Goal: Task Accomplishment & Management: Use online tool/utility

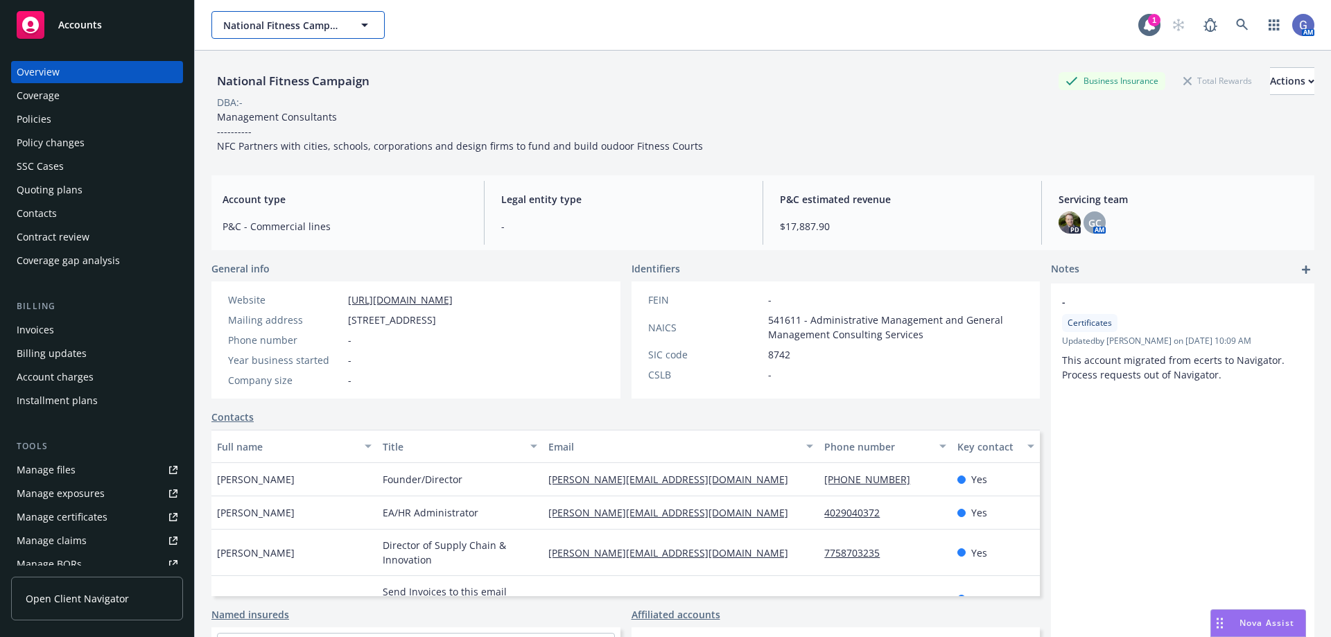
click at [340, 22] on span "National Fitness Campaign" at bounding box center [283, 25] width 120 height 15
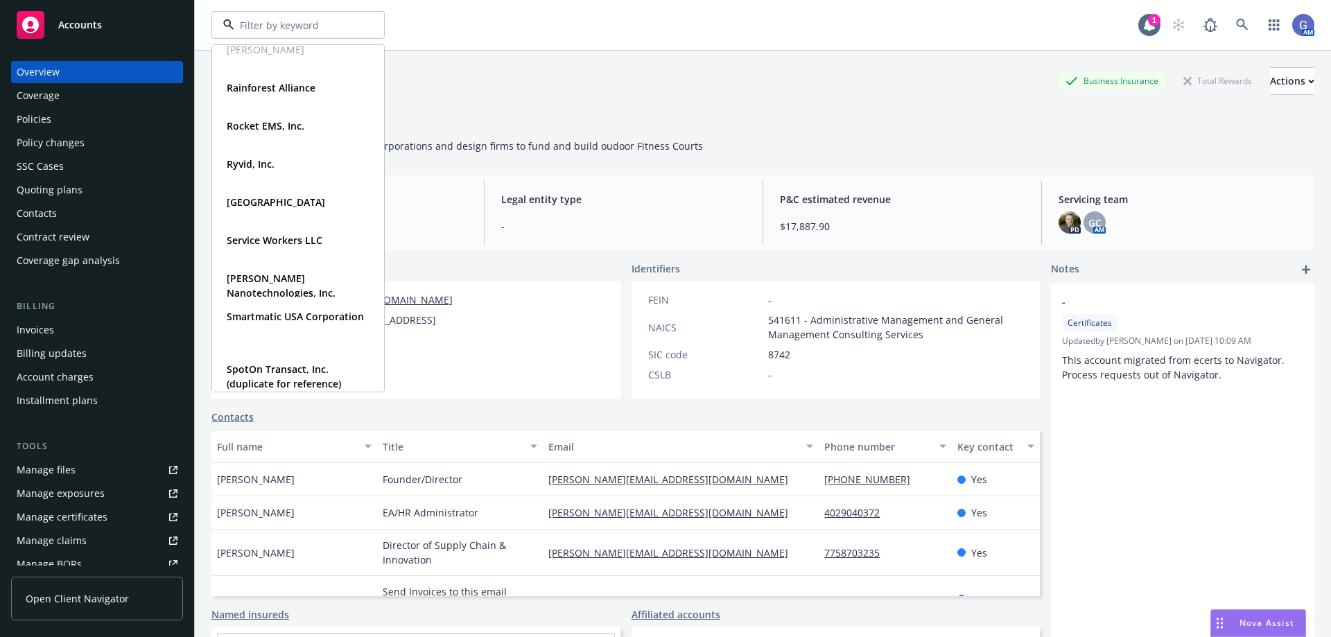
scroll to position [970, 0]
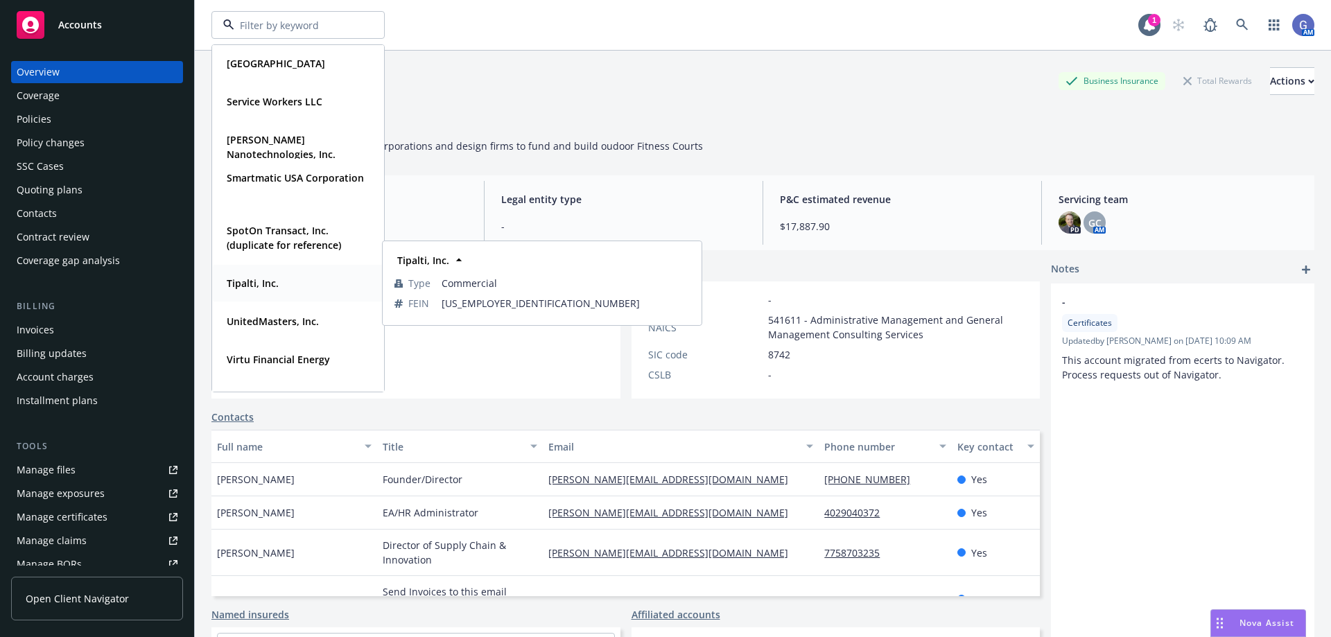
click at [258, 283] on strong "Tipalti, Inc." at bounding box center [253, 283] width 52 height 13
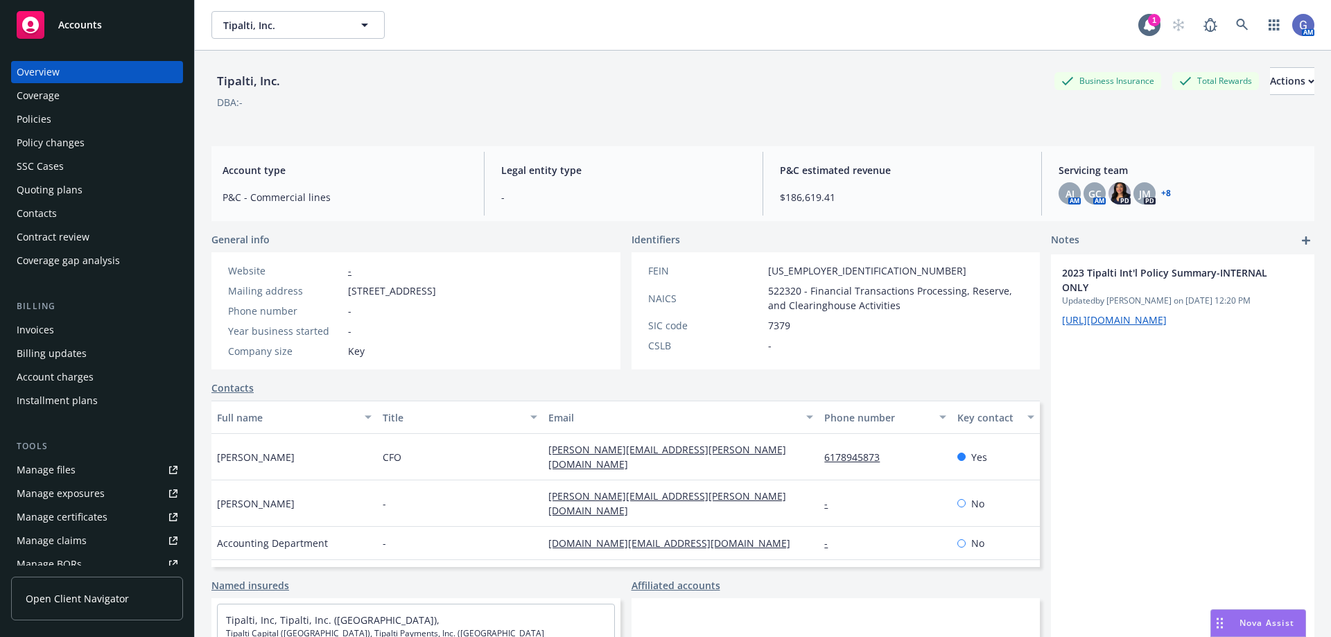
click at [28, 117] on div "Policies" at bounding box center [34, 119] width 35 height 22
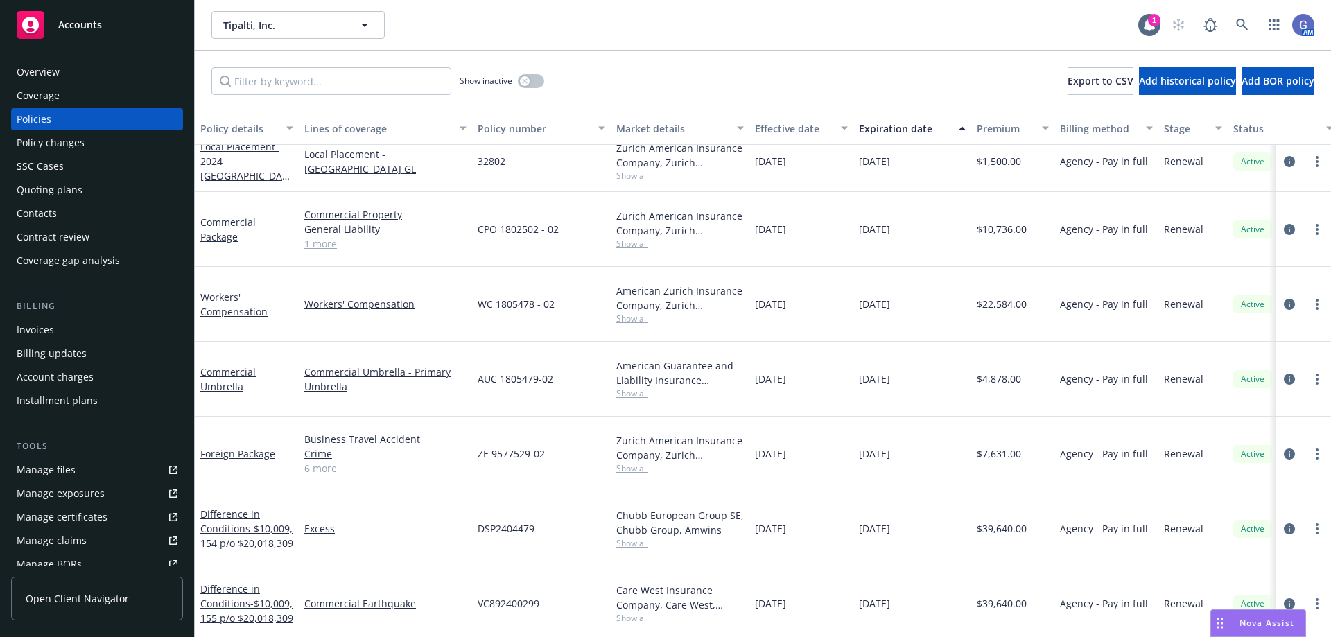
scroll to position [693, 0]
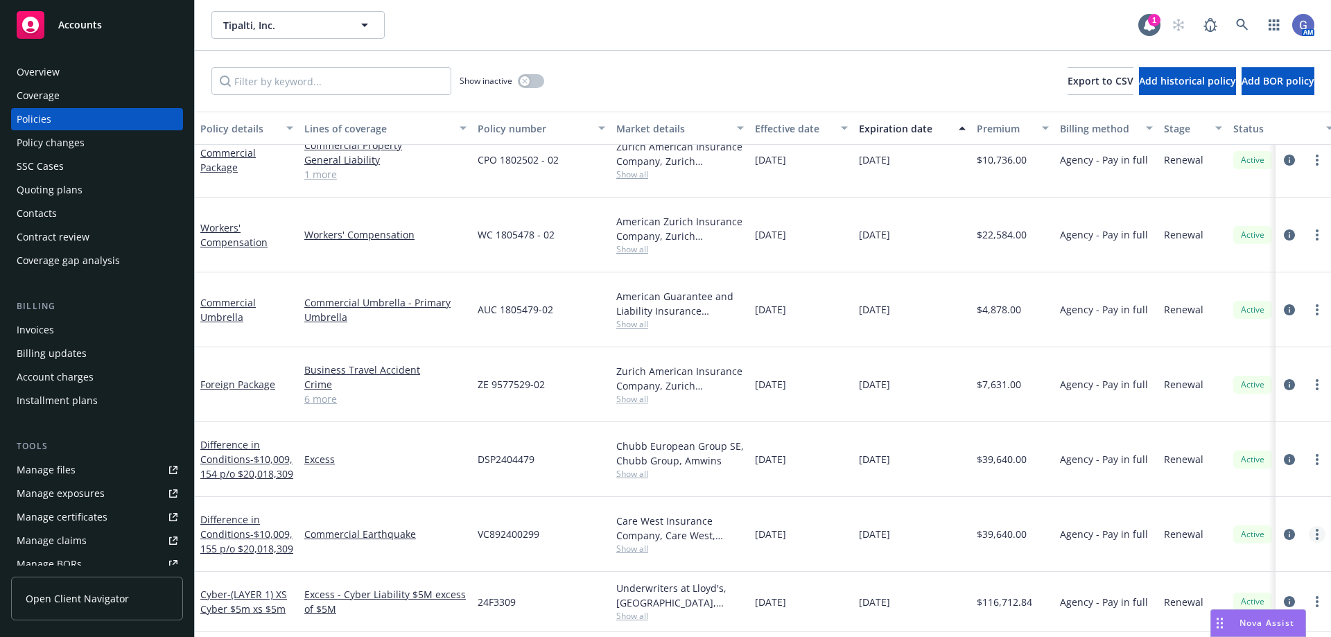
click at [1308, 526] on link "more" at bounding box center [1316, 534] width 17 height 17
click at [1283, 529] on icon "circleInformation" at bounding box center [1288, 534] width 11 height 11
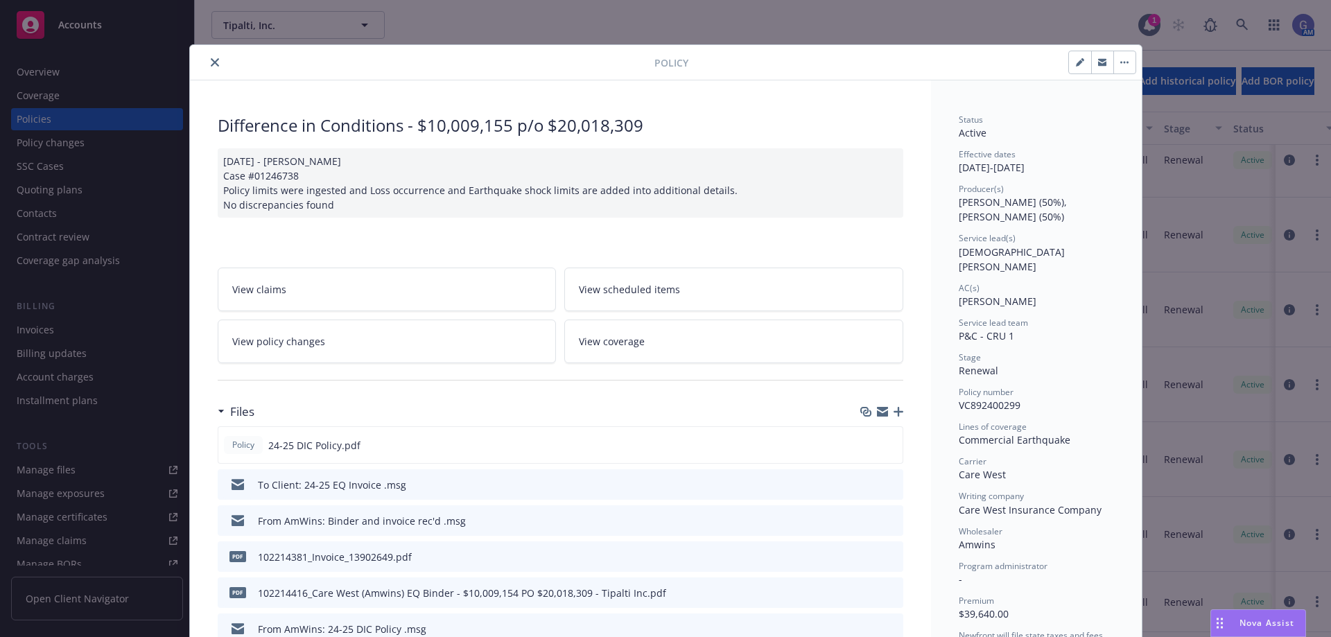
click at [862, 520] on icon "download file" at bounding box center [866, 518] width 9 height 8
click at [211, 61] on icon "close" at bounding box center [215, 62] width 8 height 8
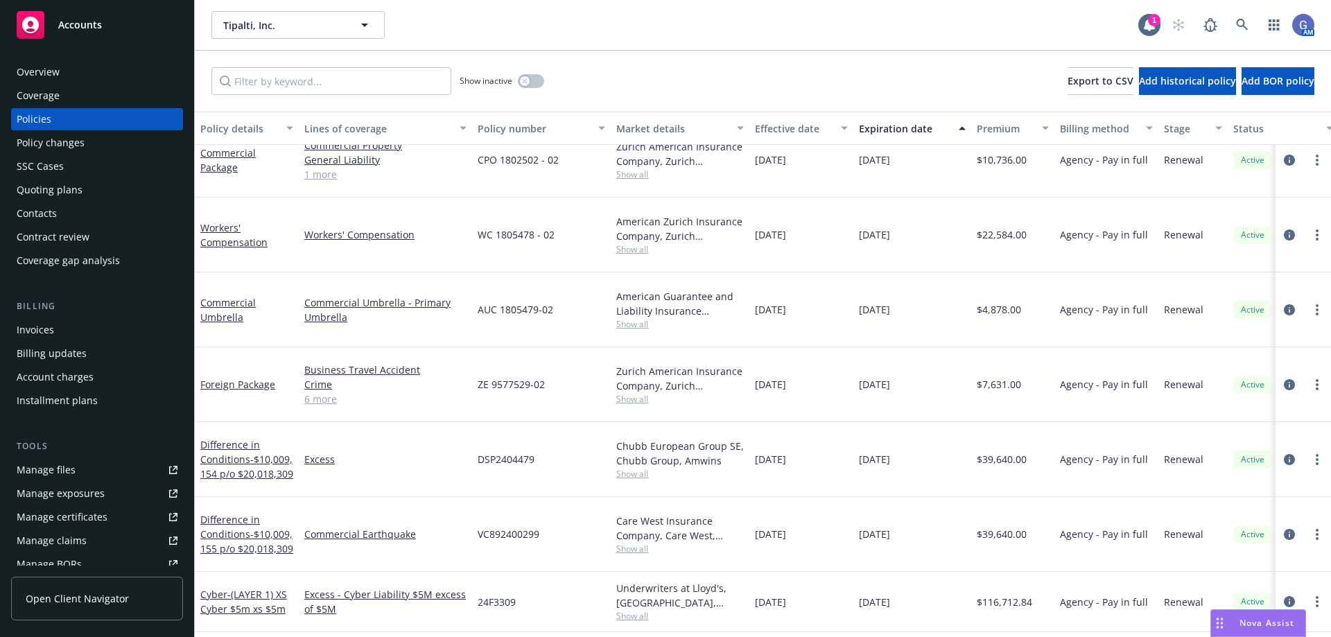
click at [41, 191] on div "Quoting plans" at bounding box center [50, 190] width 66 height 22
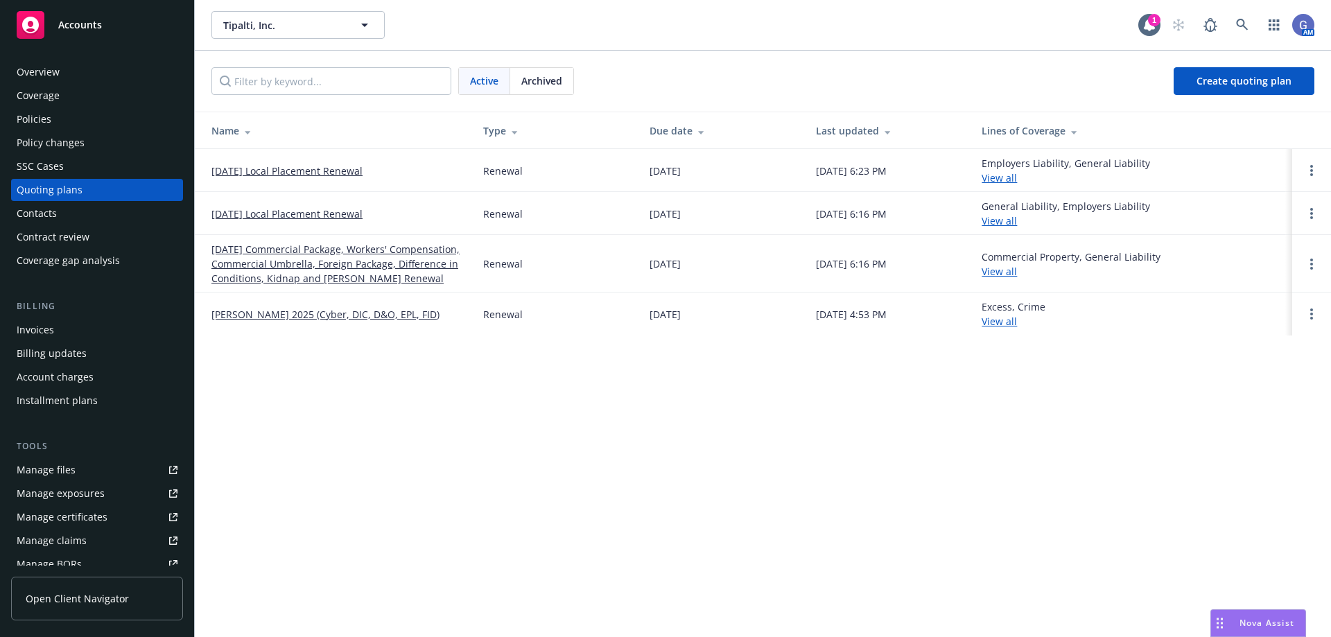
click at [282, 271] on link "08/31/25 Commercial Package, Workers' Compensation, Commercial Umbrella, Foreig…" at bounding box center [335, 264] width 249 height 44
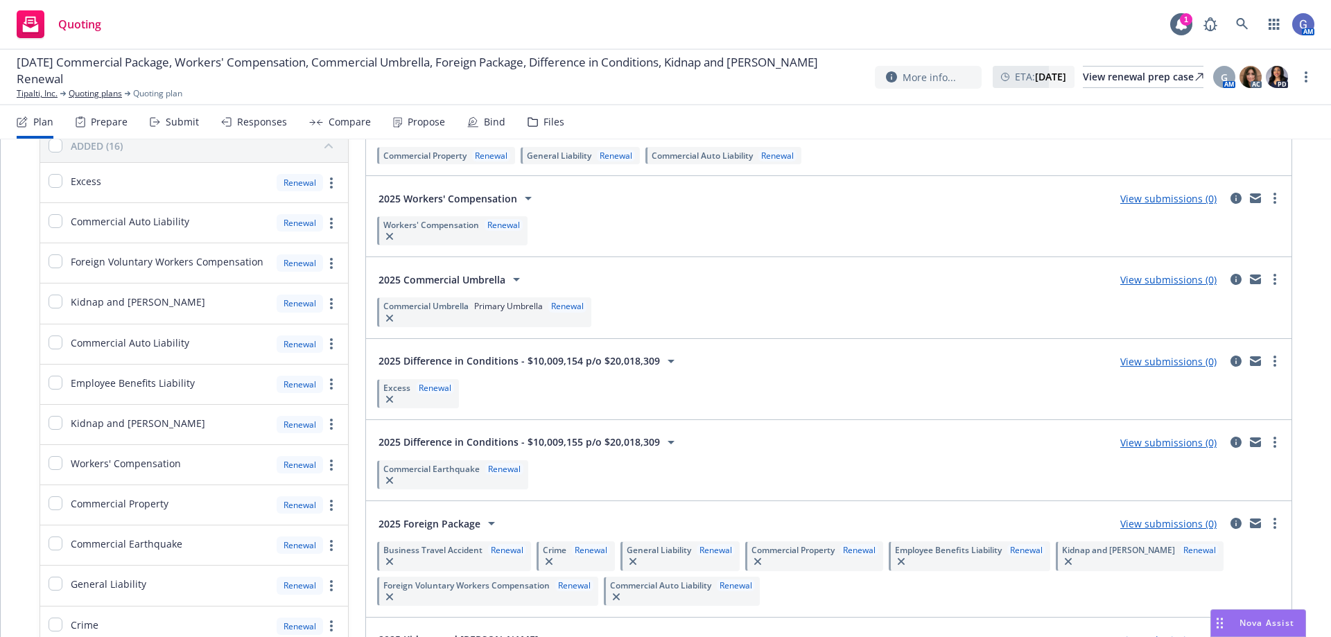
scroll to position [139, 0]
click at [1161, 441] on link "View submissions (0)" at bounding box center [1168, 441] width 96 height 13
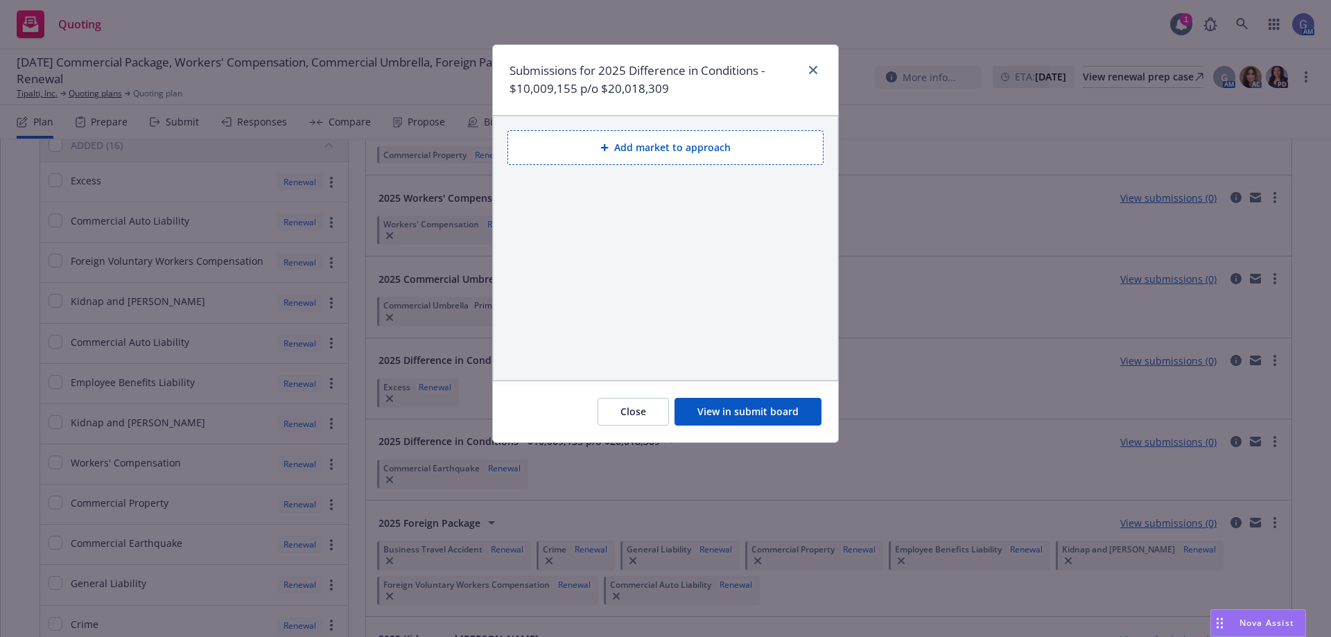
click at [724, 149] on button "Add market to approach" at bounding box center [665, 147] width 316 height 35
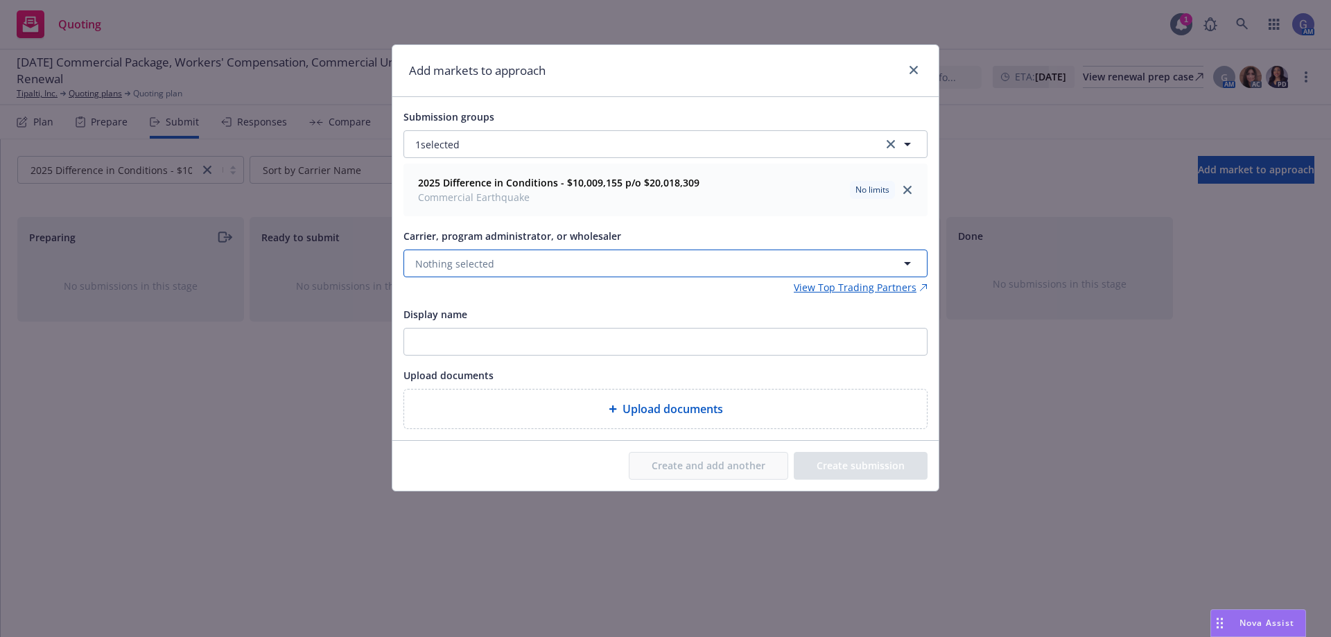
click at [466, 261] on span "Nothing selected" at bounding box center [454, 263] width 79 height 15
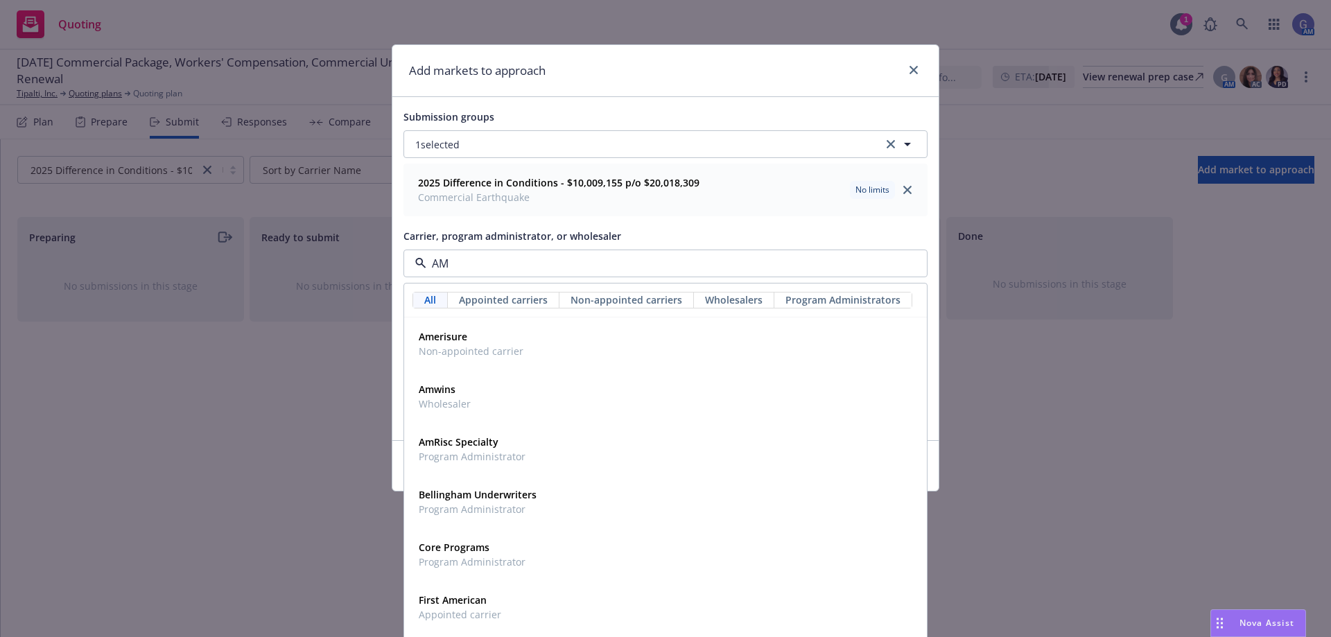
type input "AMW"
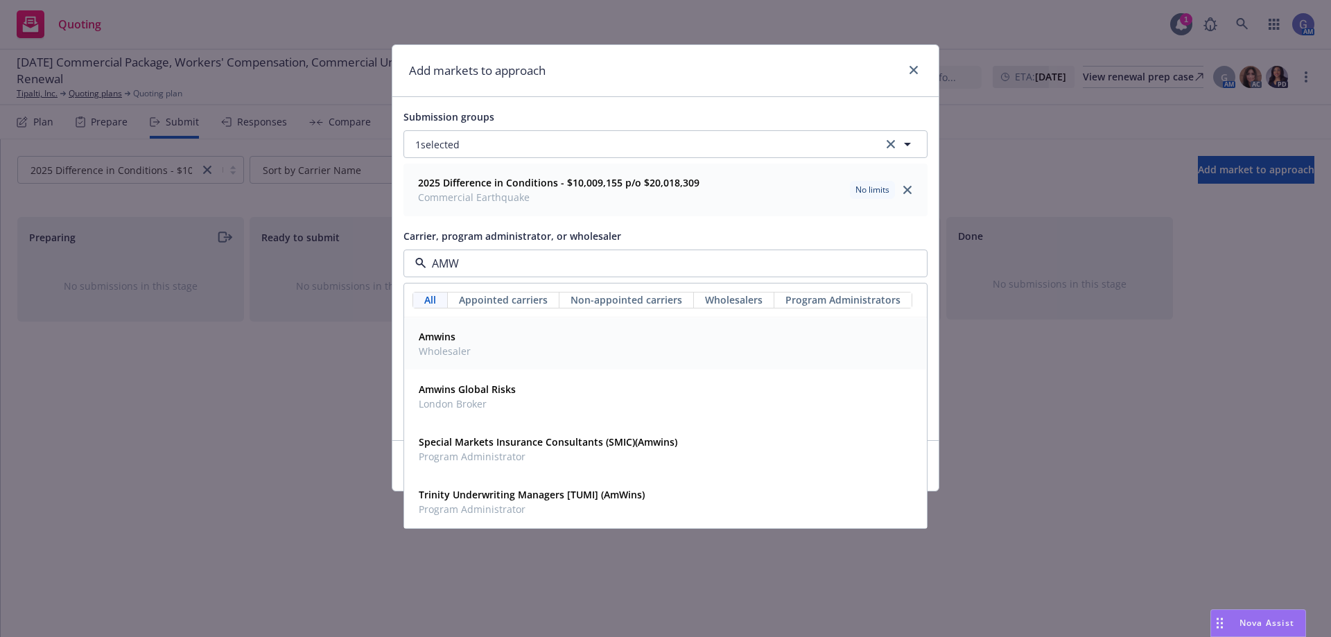
click at [444, 336] on strong "Amwins" at bounding box center [437, 336] width 37 height 13
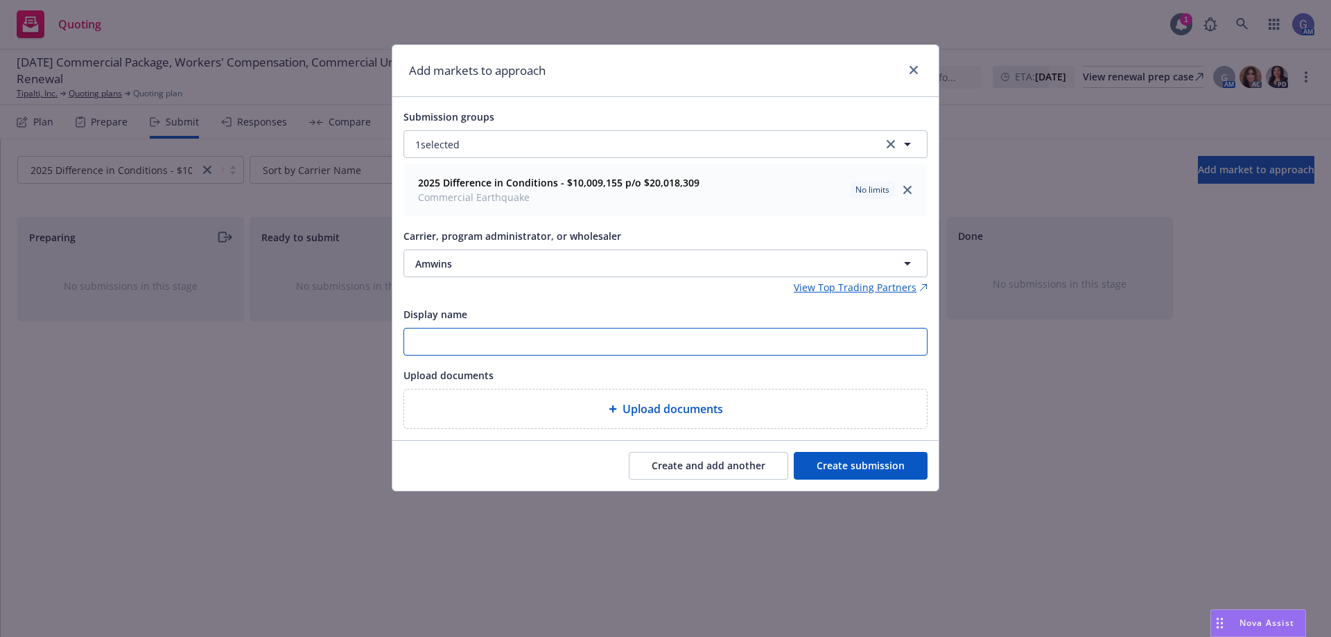
click at [444, 336] on input "Display name" at bounding box center [665, 341] width 523 height 26
type input "AMWINS - Incumbent"
click at [879, 466] on button "Create submission" at bounding box center [860, 466] width 134 height 28
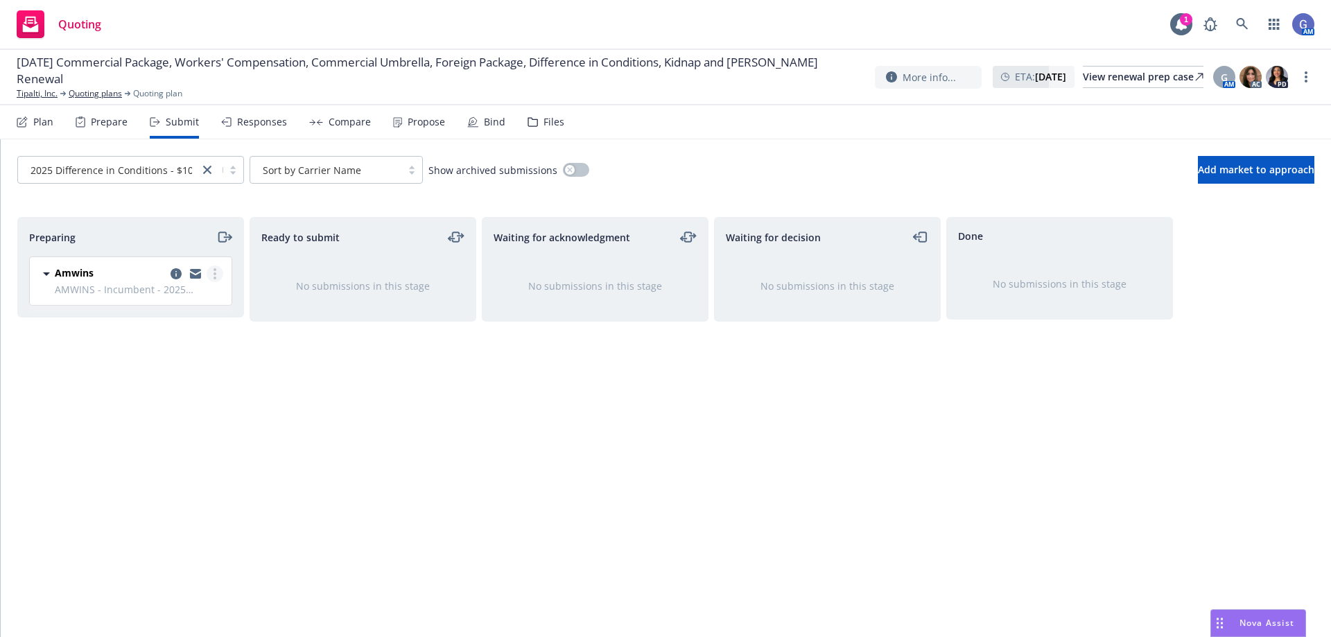
click at [219, 275] on link "more" at bounding box center [215, 273] width 17 height 17
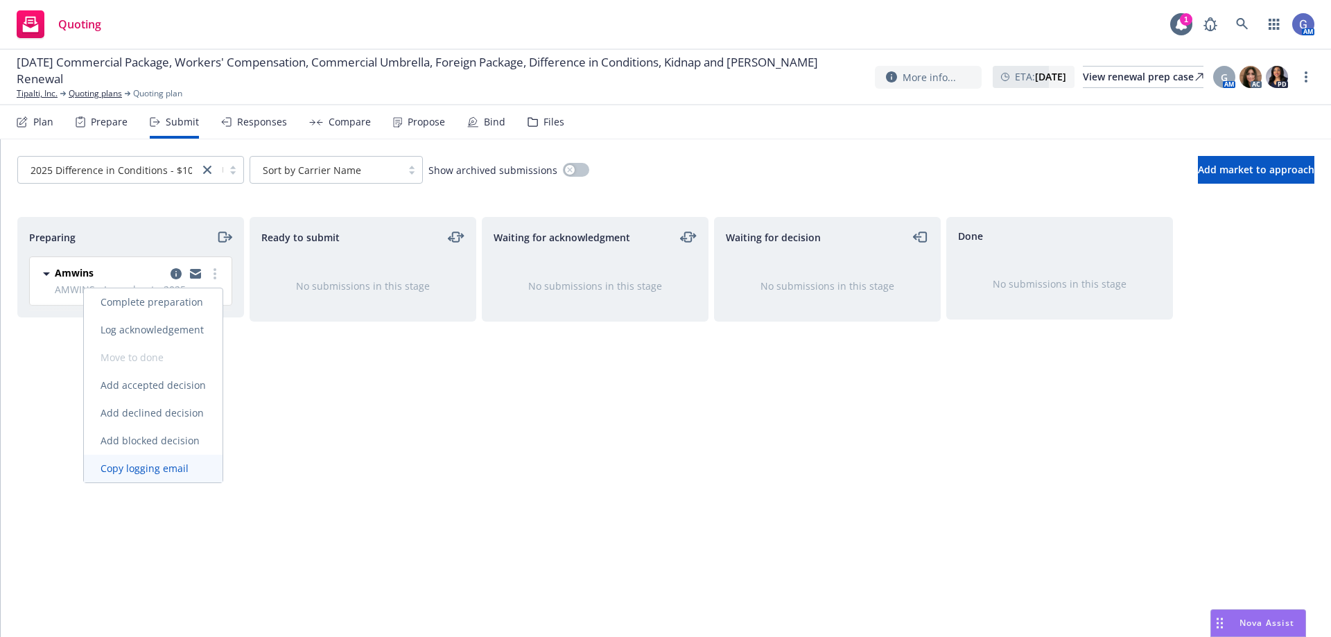
click at [180, 467] on span "Copy logging email" at bounding box center [144, 468] width 121 height 13
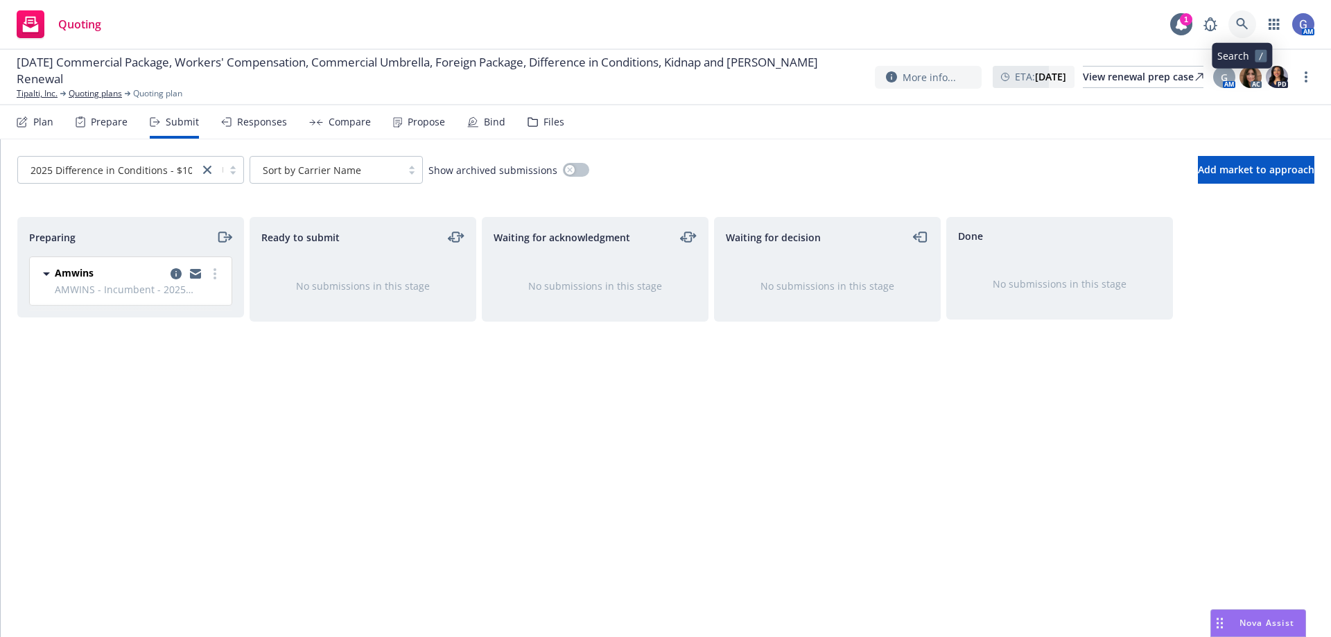
click at [1241, 27] on icon at bounding box center [1242, 24] width 12 height 12
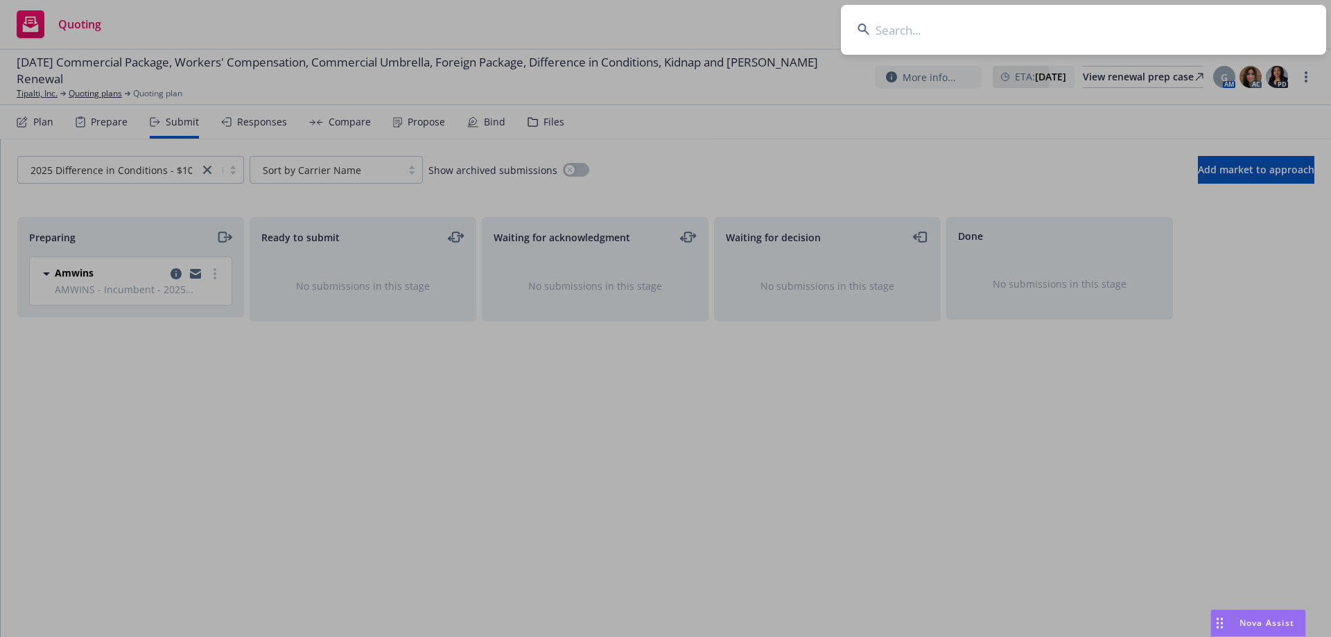
click at [879, 32] on input at bounding box center [1083, 30] width 485 height 50
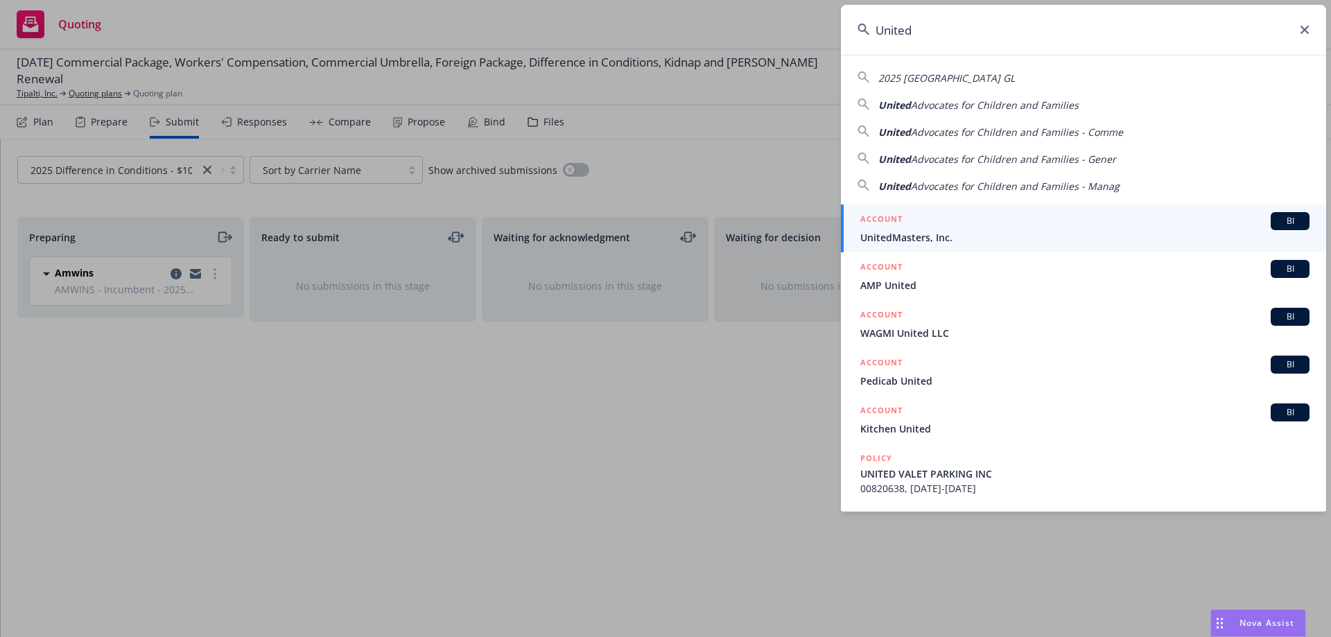
type input "United"
click at [949, 234] on span "UnitedMasters, Inc." at bounding box center [1084, 237] width 449 height 15
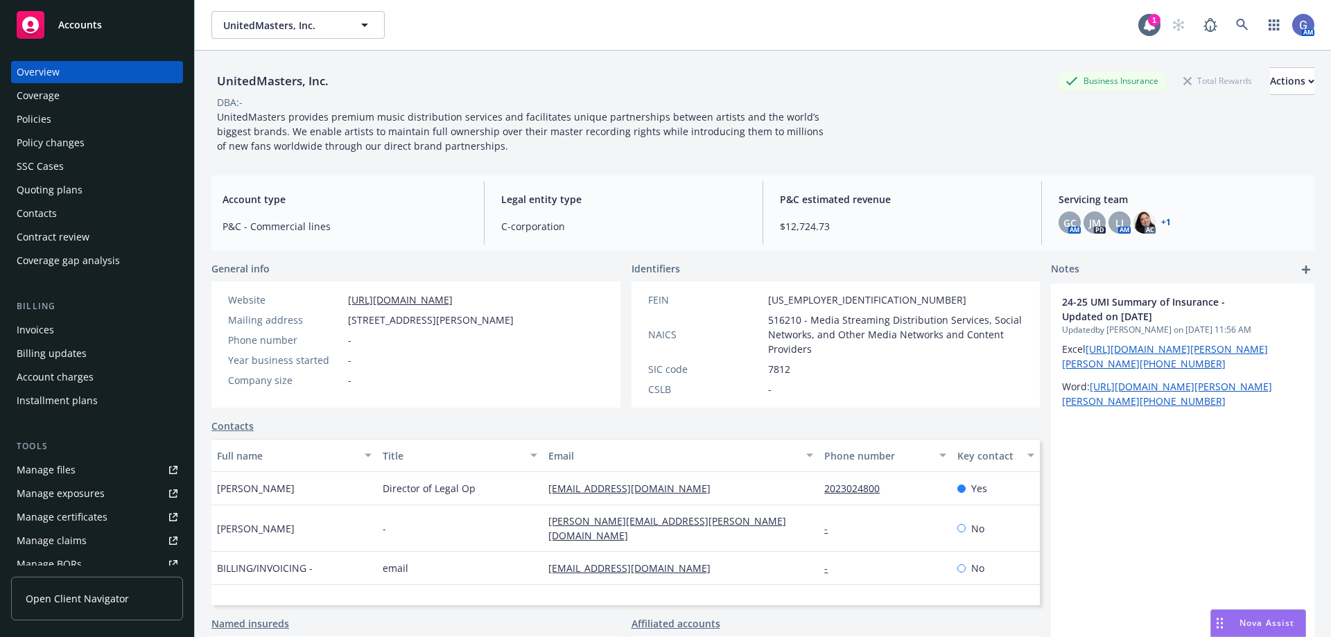
click at [39, 182] on div "Quoting plans" at bounding box center [50, 190] width 66 height 22
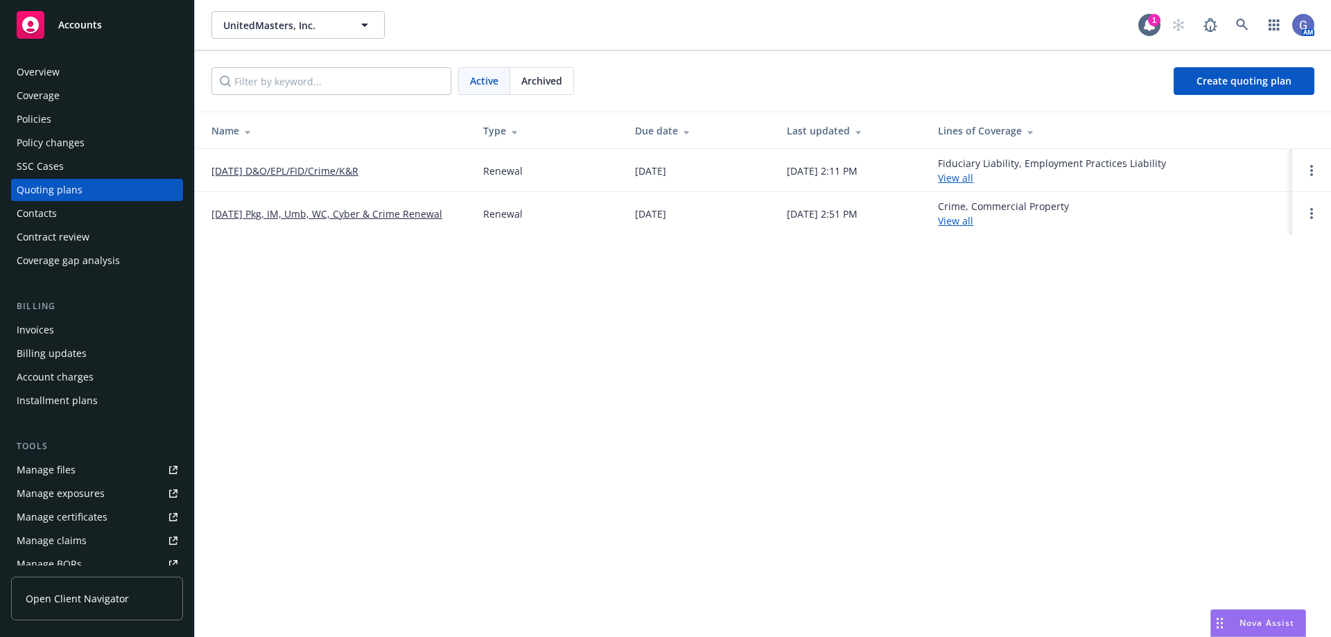
click at [269, 213] on link "08/01/25 Pkg, IM, Umb, WC, Cyber & Crime Renewal" at bounding box center [326, 214] width 231 height 15
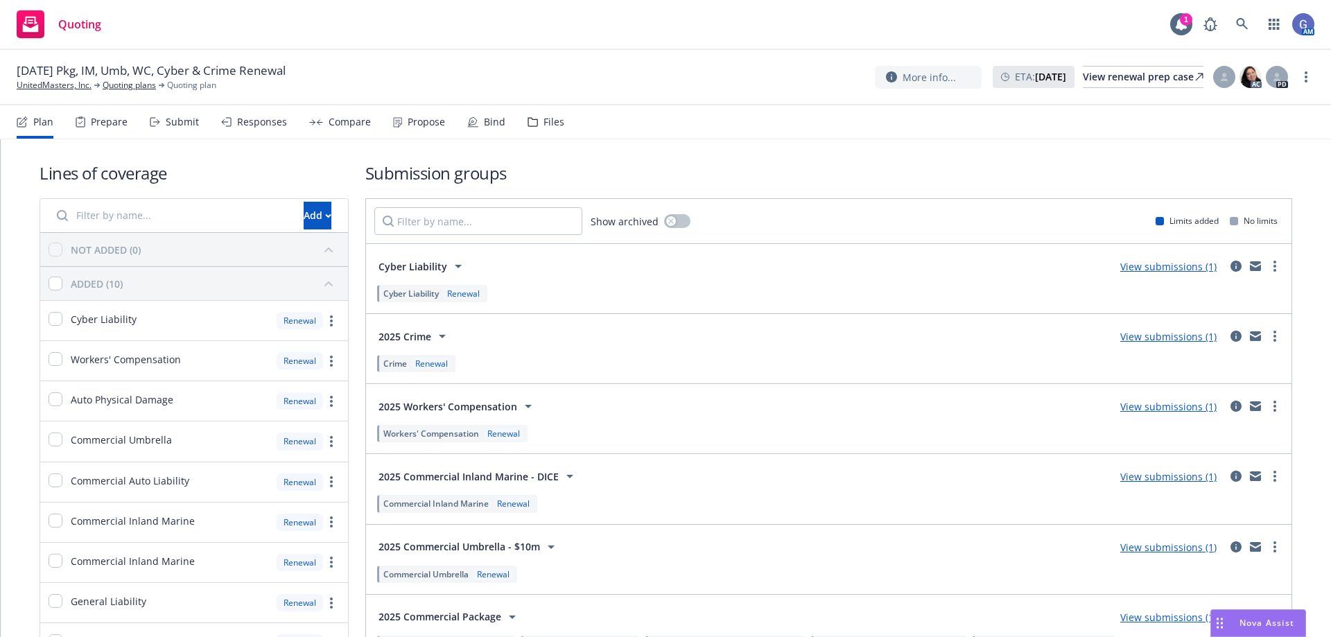
click at [484, 123] on div "Bind" at bounding box center [494, 121] width 21 height 11
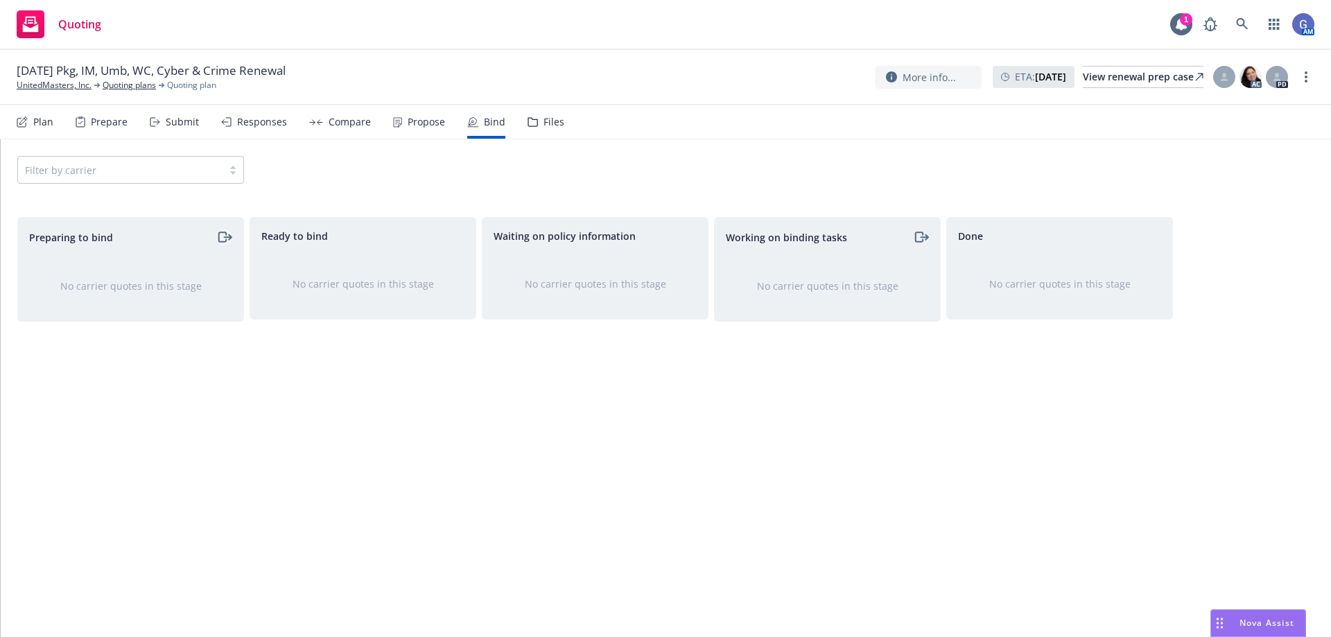
click at [222, 236] on icon "moveRight" at bounding box center [224, 237] width 16 height 17
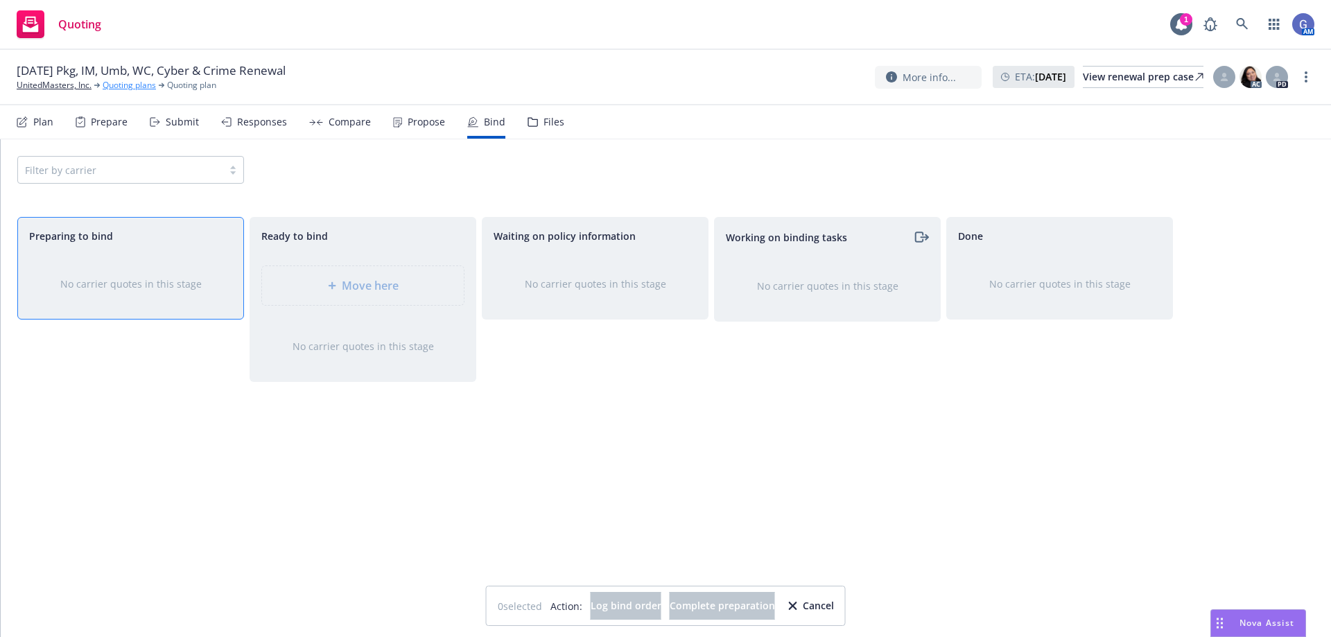
click at [129, 85] on link "Quoting plans" at bounding box center [129, 85] width 53 height 12
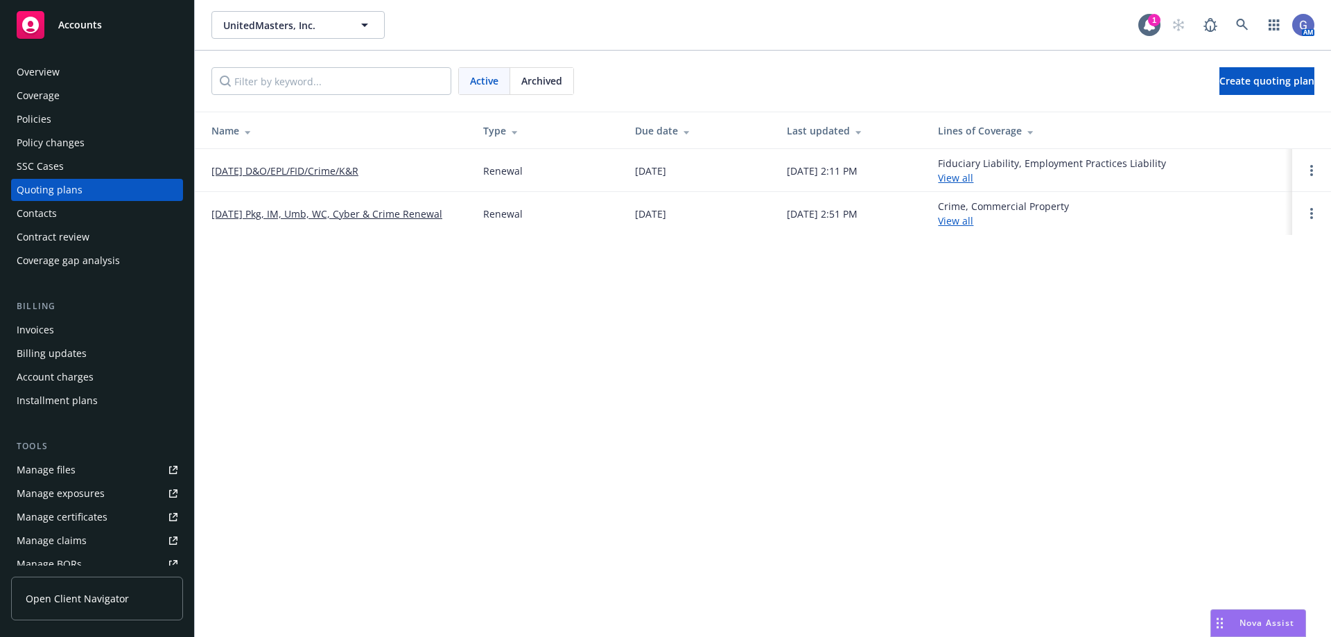
click at [371, 213] on link "[DATE] Pkg, IM, Umb, WC, Cyber & Crime Renewal" at bounding box center [326, 214] width 231 height 15
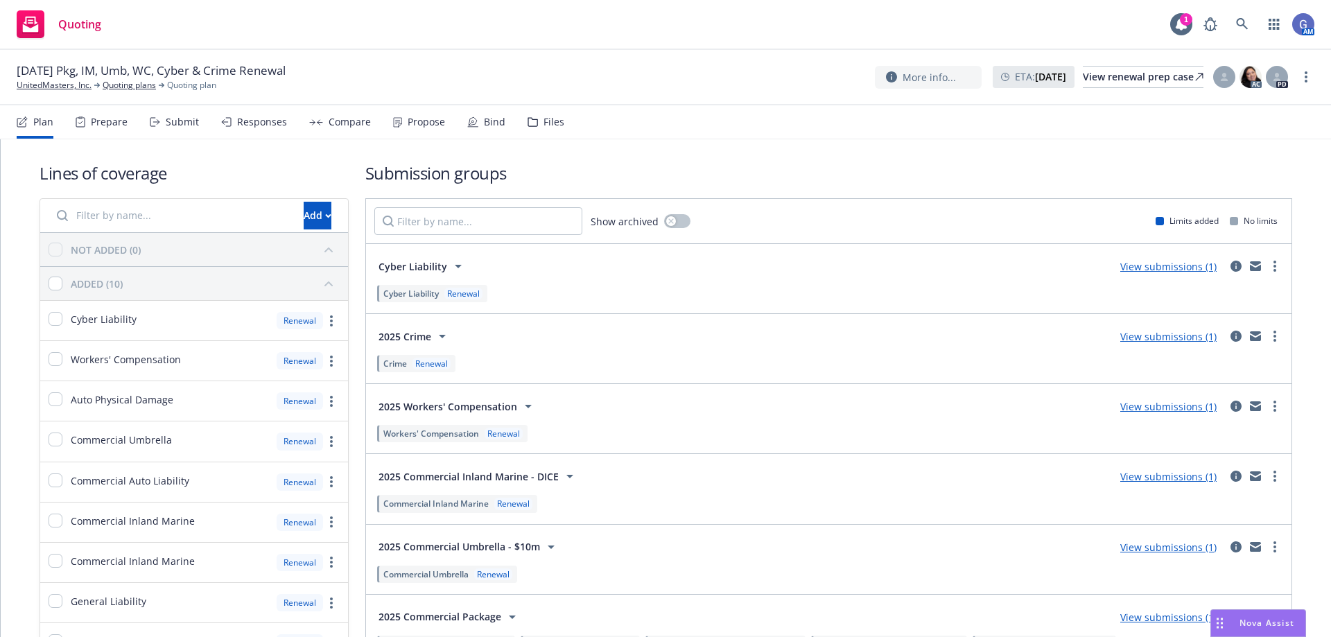
click at [1155, 408] on link "View submissions (1)" at bounding box center [1168, 406] width 96 height 13
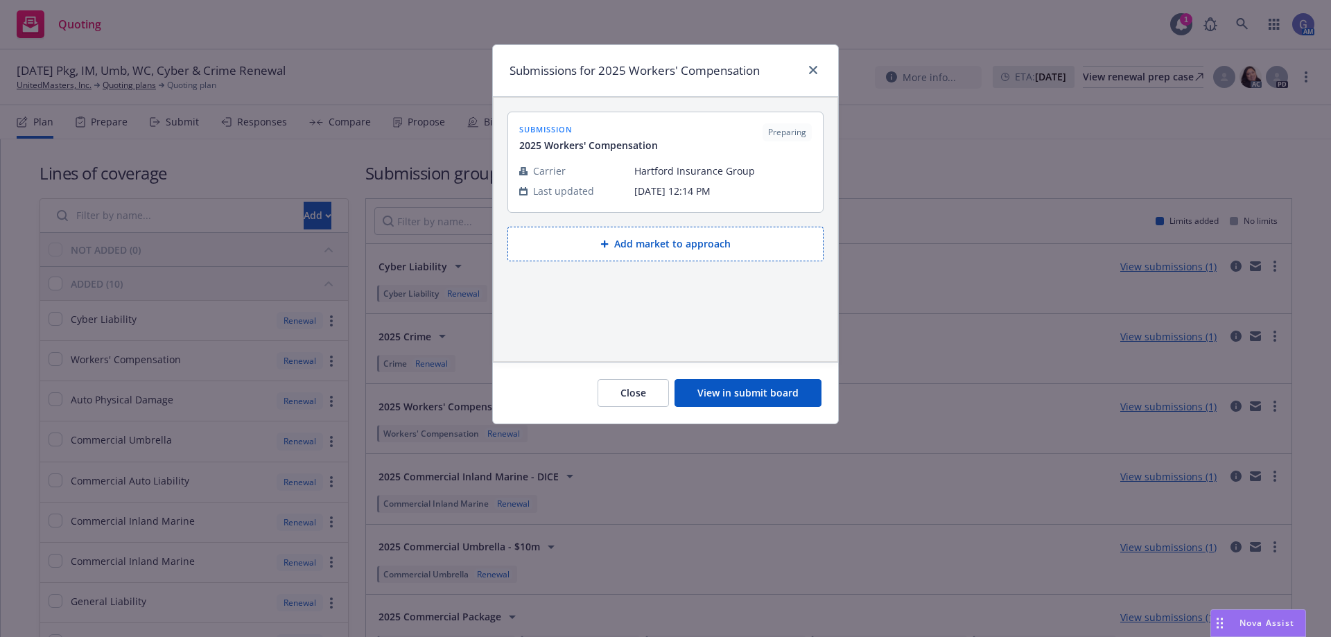
click at [751, 394] on button "View in submit board" at bounding box center [747, 393] width 147 height 28
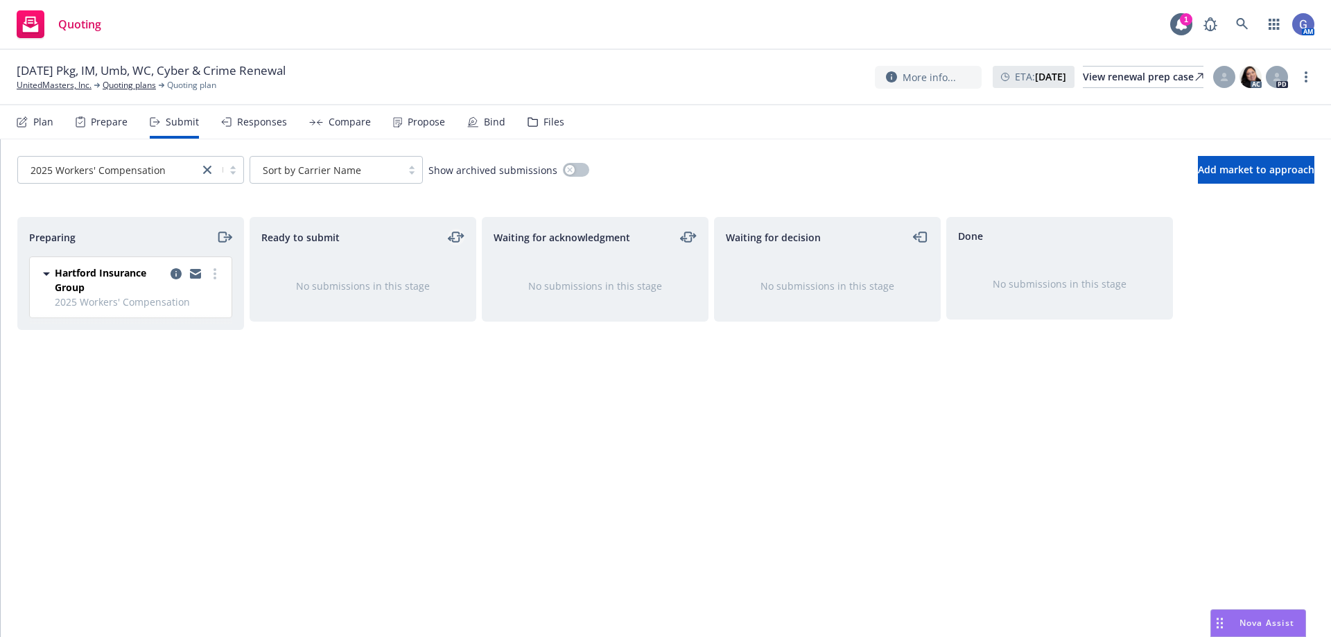
click at [453, 237] on icon "moveLeftRight" at bounding box center [456, 237] width 17 height 17
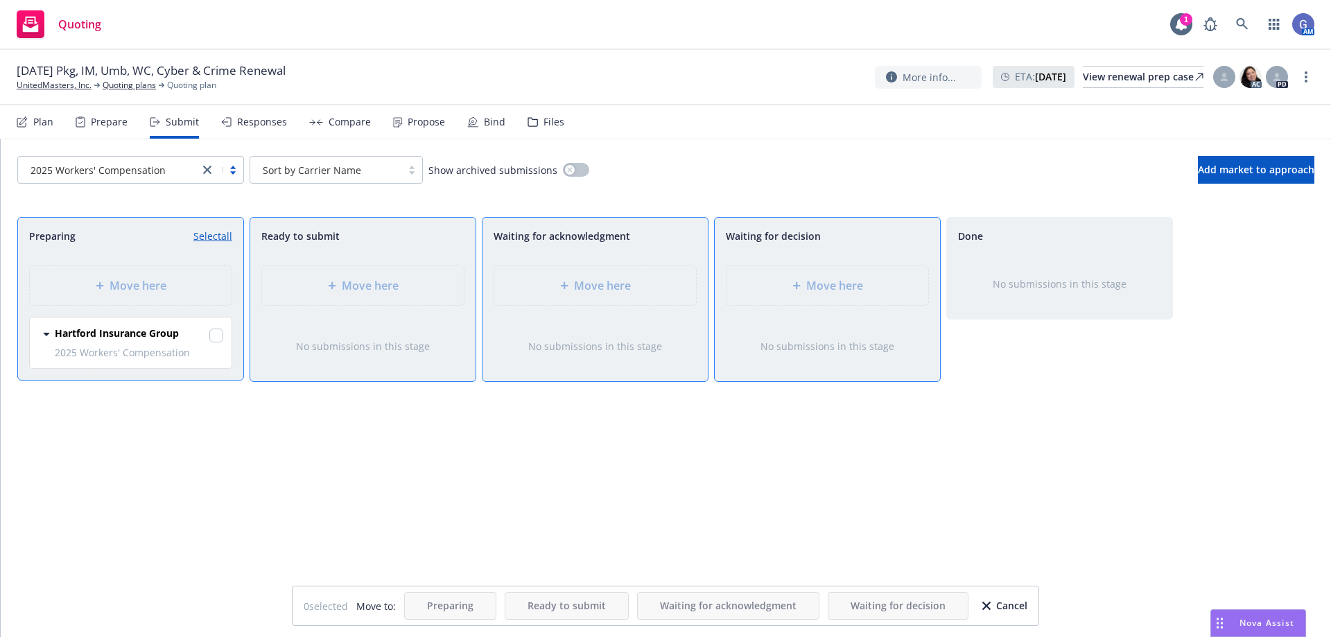
click at [252, 120] on div "Responses" at bounding box center [262, 121] width 50 height 11
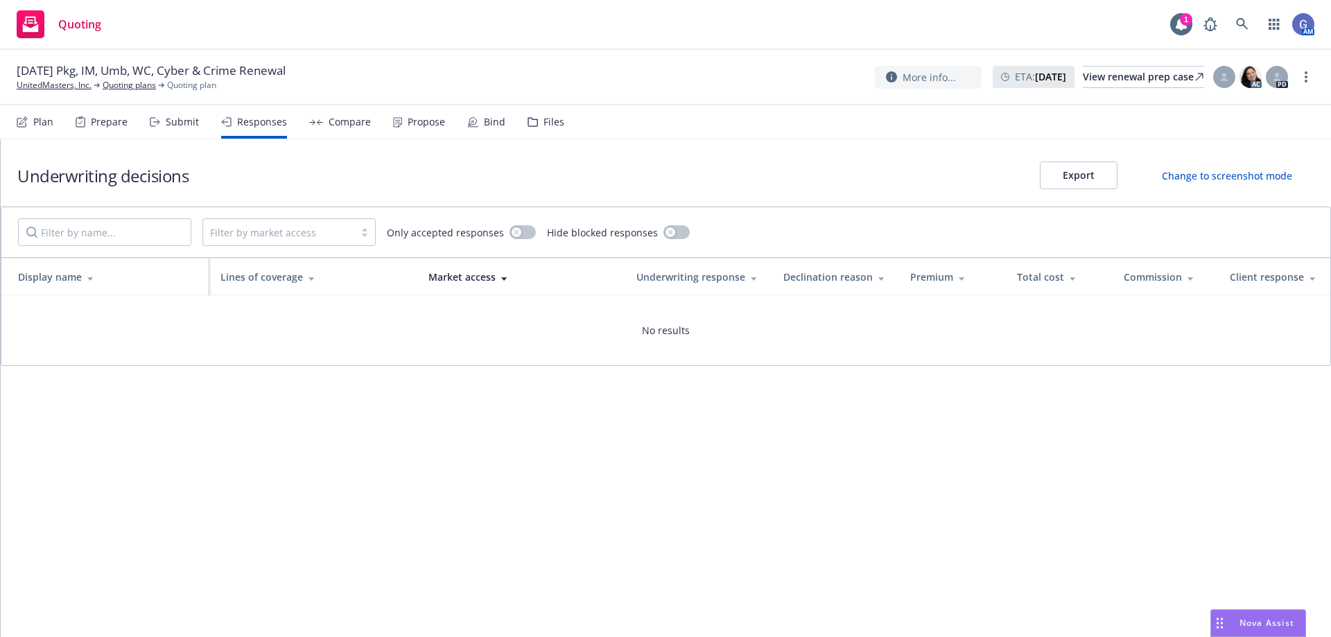
click at [485, 124] on div "Bind" at bounding box center [494, 121] width 21 height 11
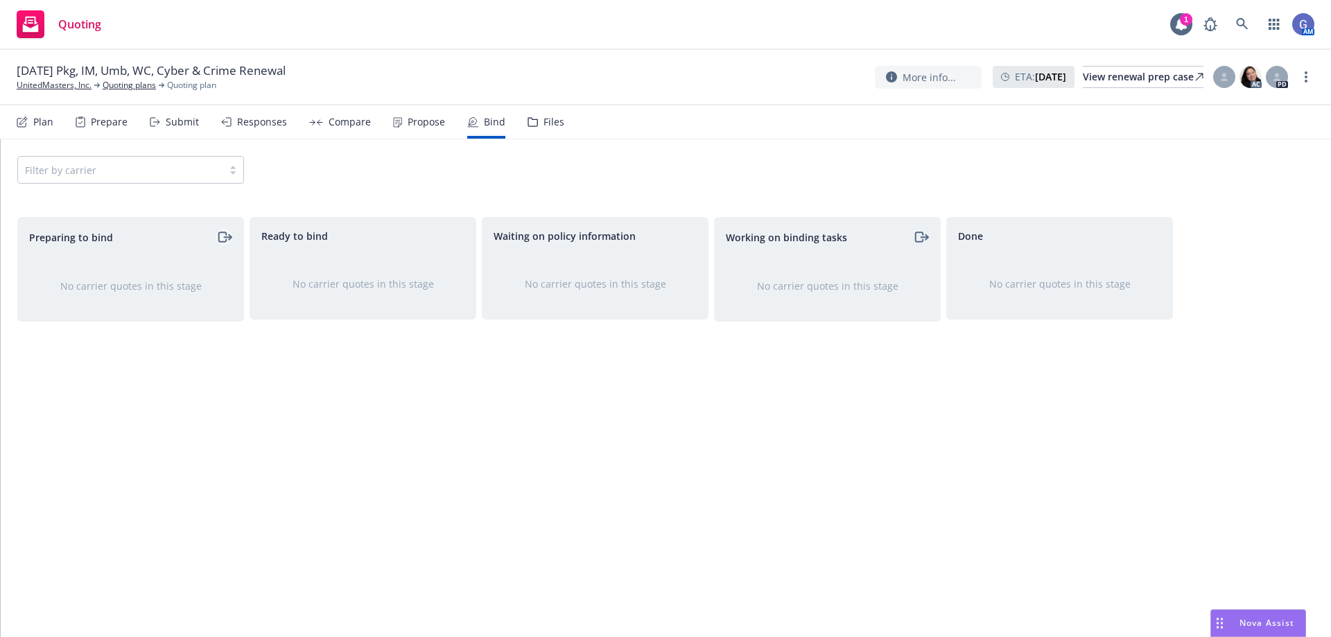
click at [224, 237] on icon "moveRight" at bounding box center [227, 237] width 7 height 0
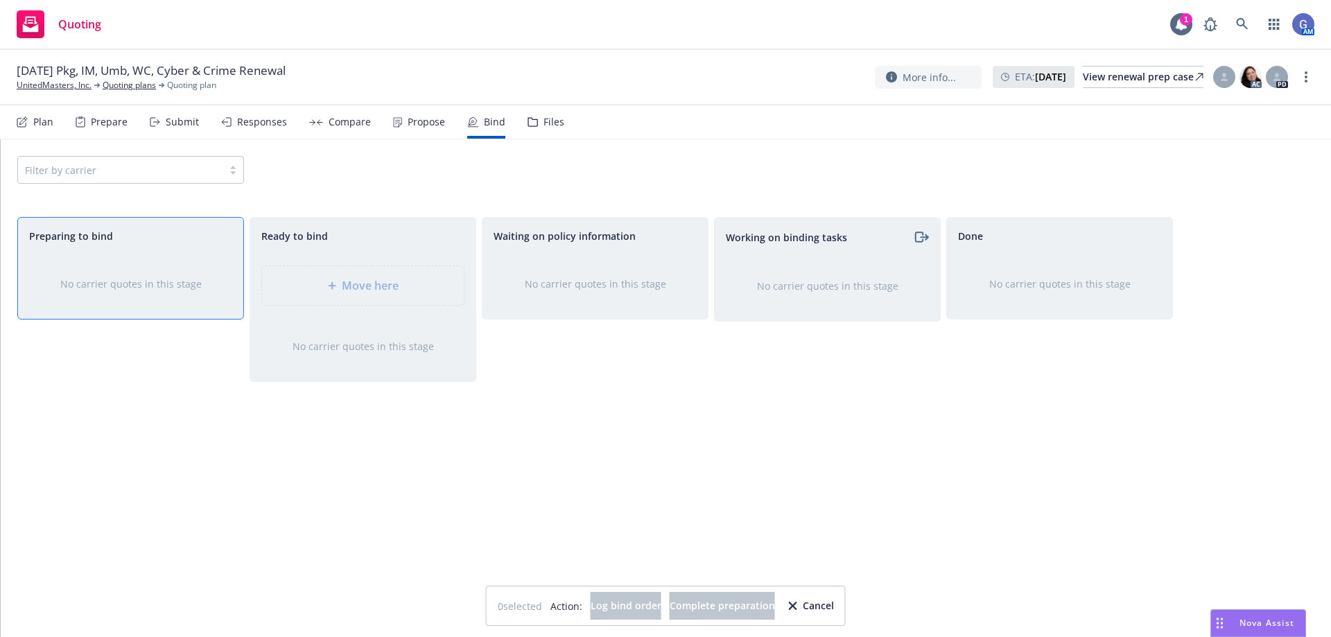
click at [180, 121] on div "Submit" at bounding box center [182, 121] width 33 height 11
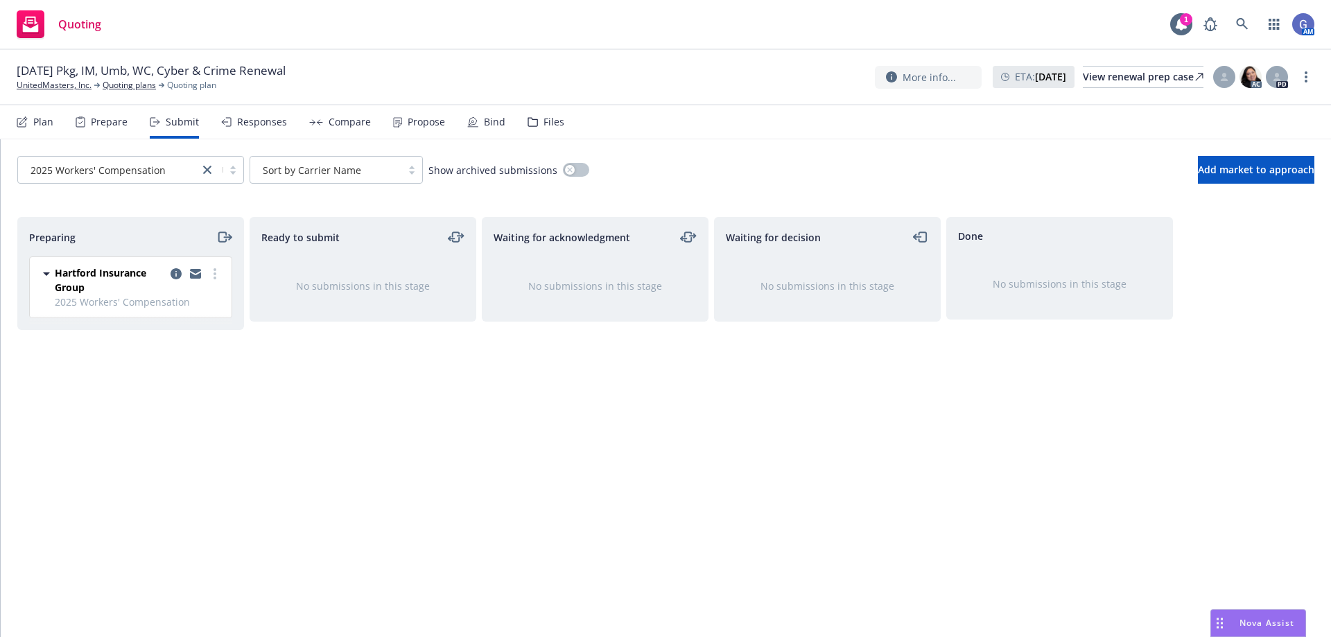
click at [970, 231] on span "Done" at bounding box center [970, 236] width 25 height 15
click at [924, 236] on icon "moveLeft" at bounding box center [921, 237] width 16 height 17
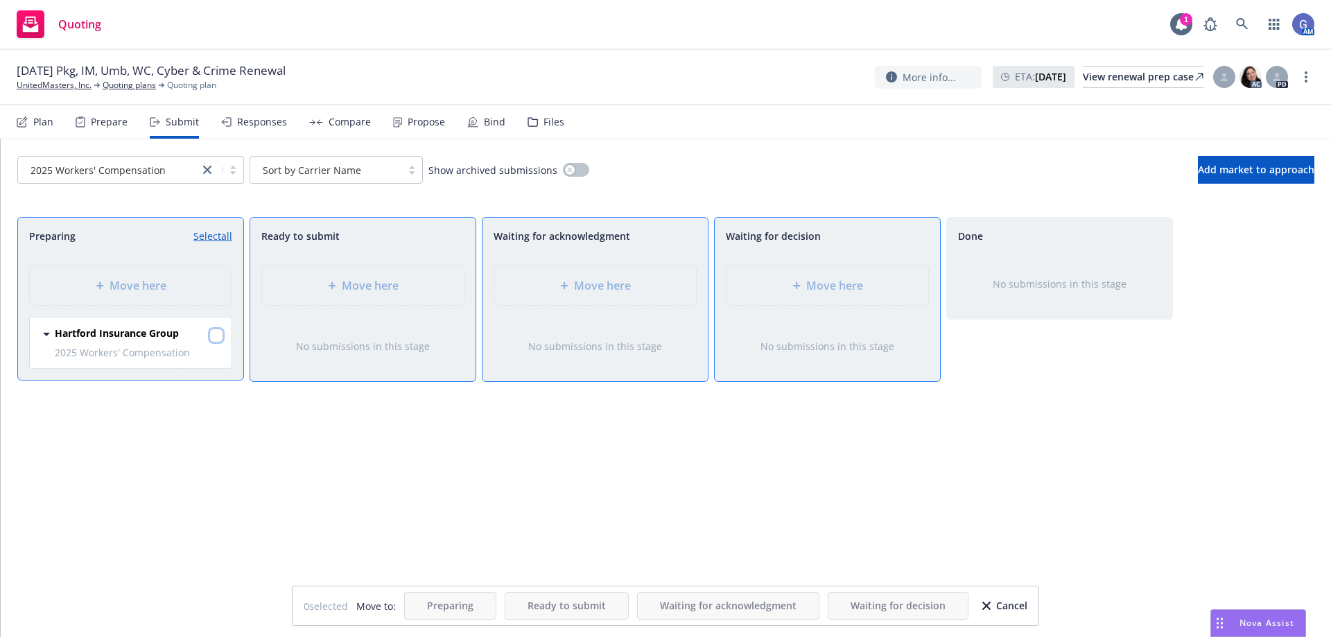
click at [219, 336] on input "checkbox" at bounding box center [216, 335] width 14 height 14
checkbox input "true"
click at [836, 290] on span "Move here" at bounding box center [834, 285] width 57 height 17
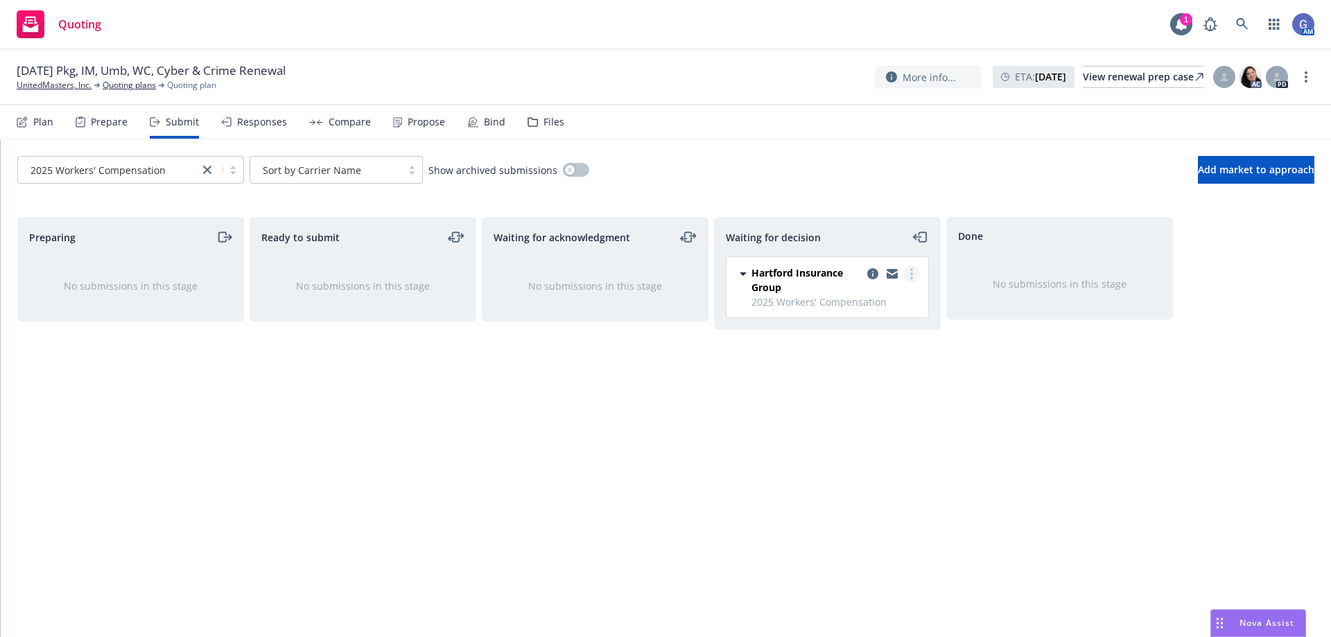
click at [913, 275] on link "more" at bounding box center [911, 273] width 17 height 17
click at [891, 360] on span "Add accepted decision" at bounding box center [849, 357] width 139 height 13
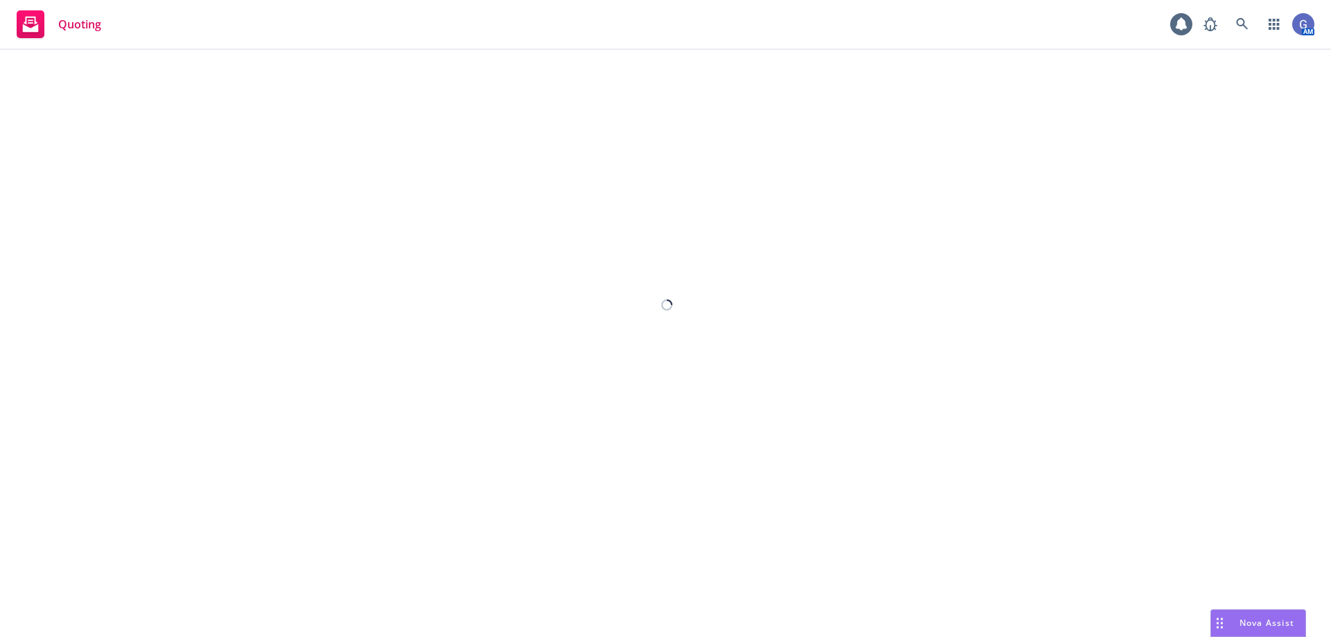
select select "12"
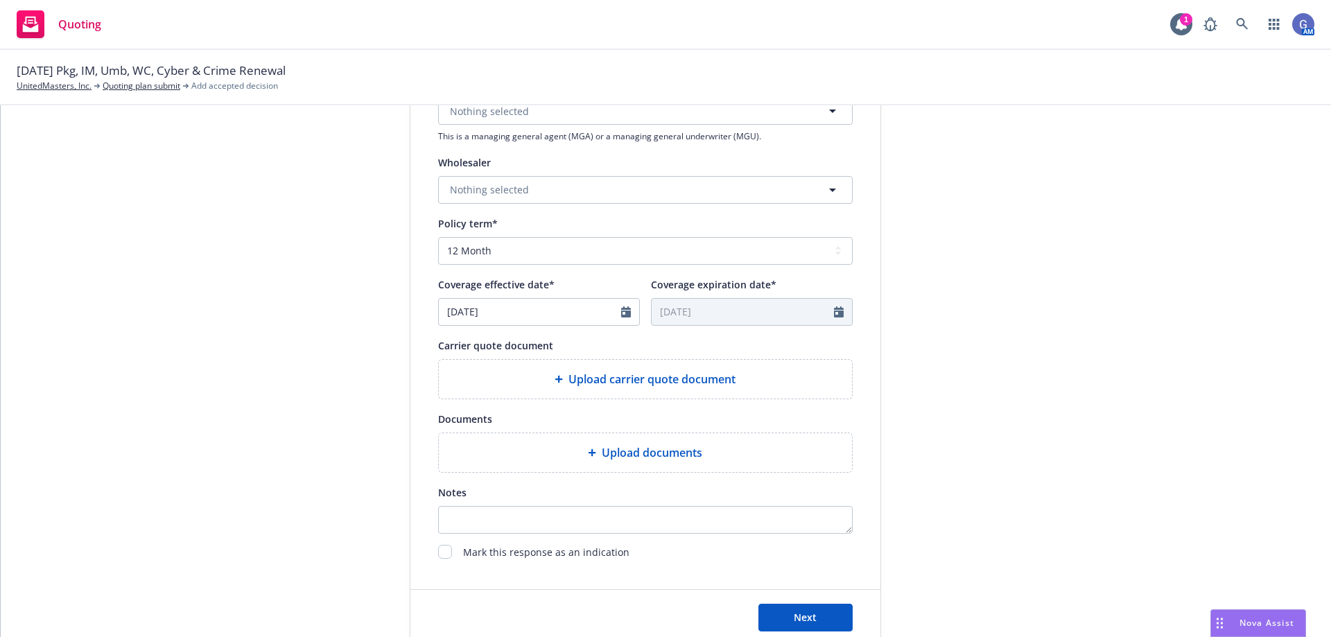
scroll to position [485, 0]
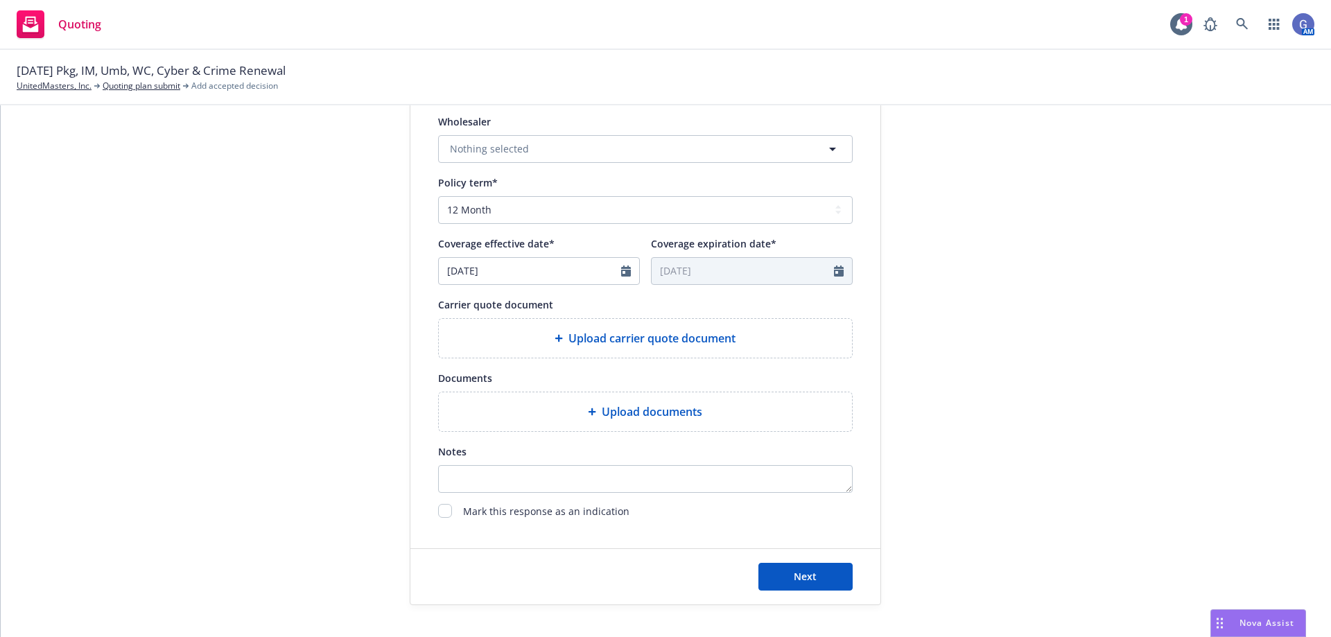
click at [671, 343] on span "Upload carrier quote document" at bounding box center [651, 338] width 167 height 17
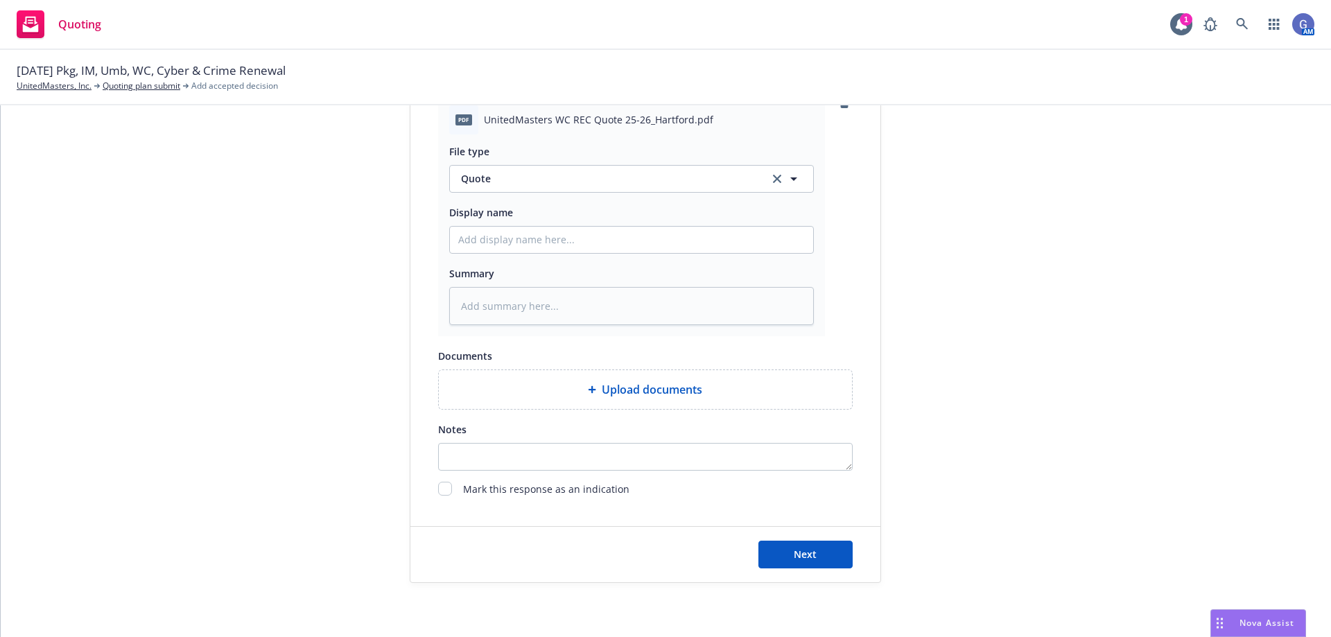
scroll to position [710, 0]
click at [708, 455] on textarea "Notes" at bounding box center [645, 455] width 414 height 28
type textarea "B"
type textarea "x"
type textarea "Bi"
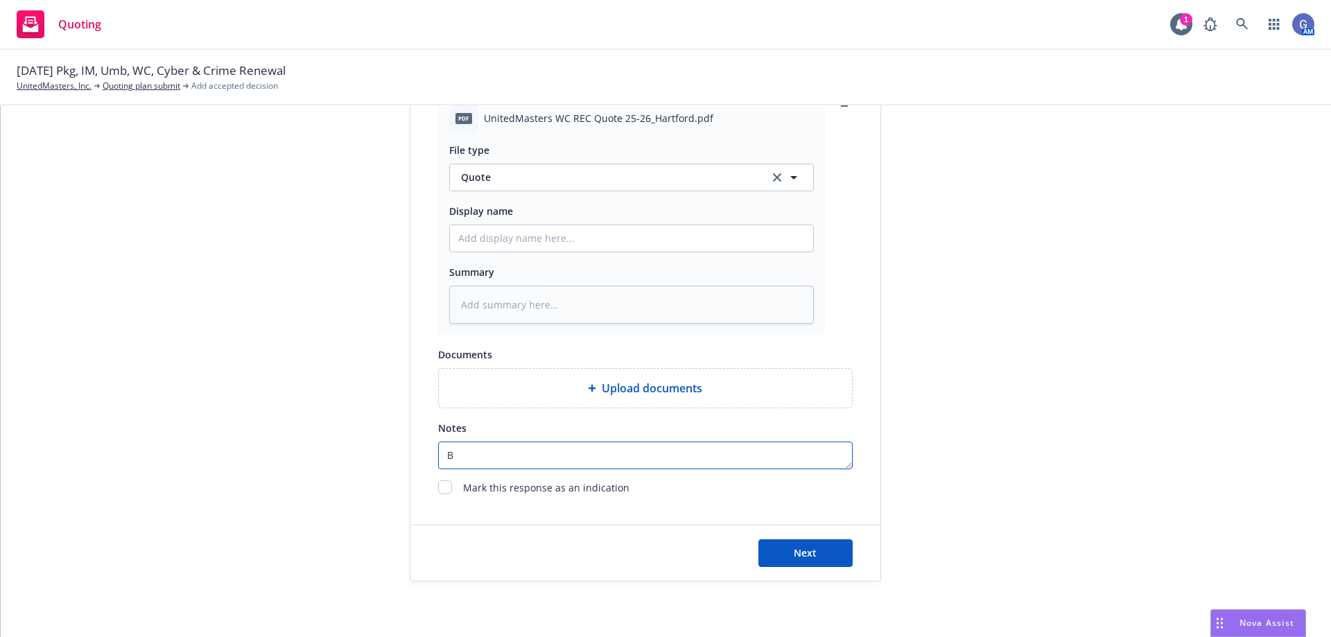
type textarea "x"
type textarea "Bin"
type textarea "x"
type textarea "Bind"
type textarea "x"
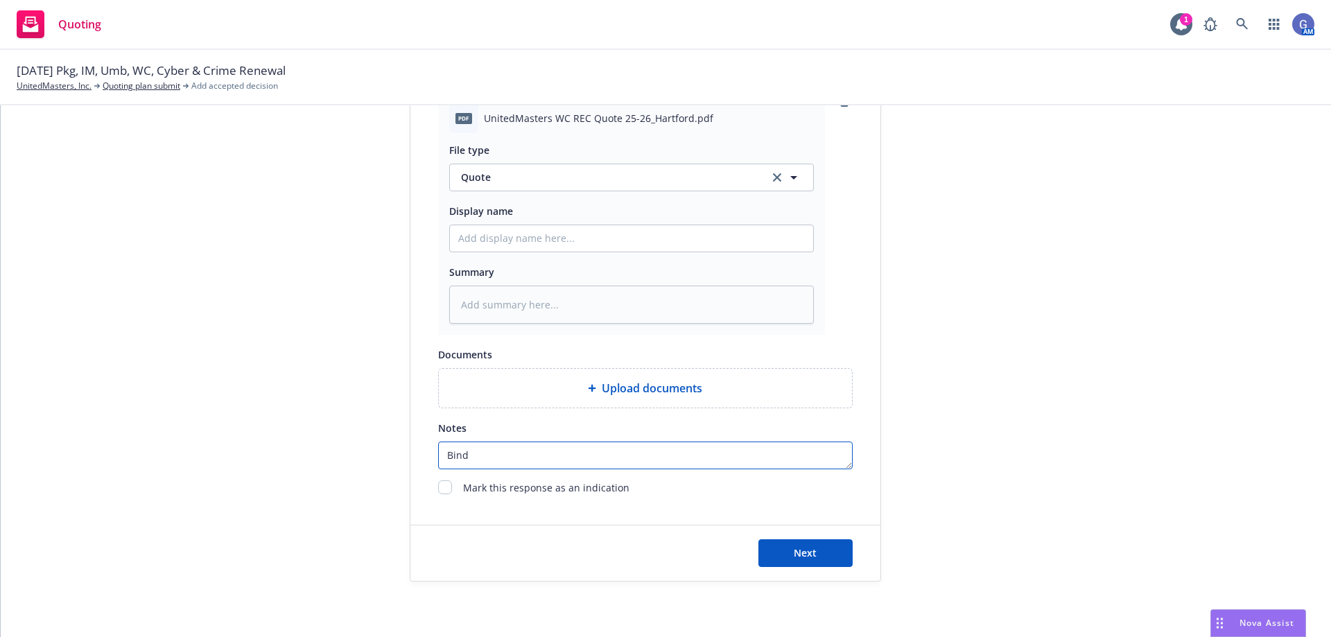
type textarea "Bind"
type textarea "x"
type textarea "Bind o"
type textarea "x"
type textarea "Bind or"
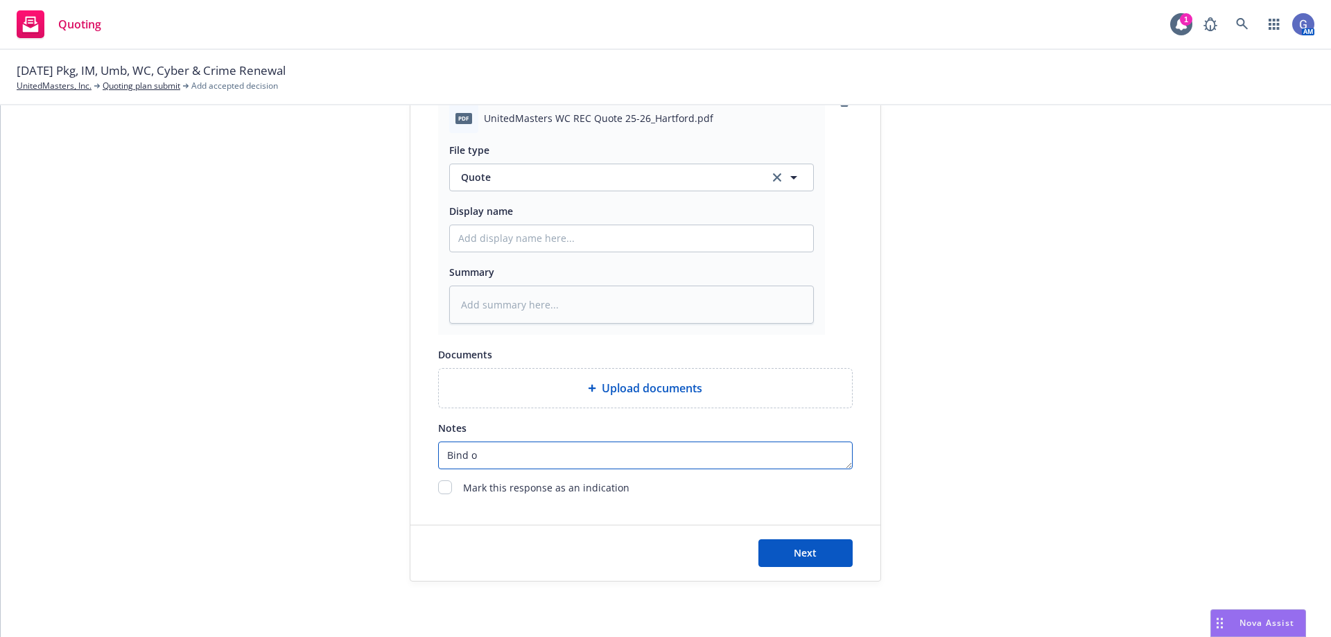
type textarea "x"
type textarea "Bind ord"
type textarea "x"
type textarea "Bind orde"
type textarea "x"
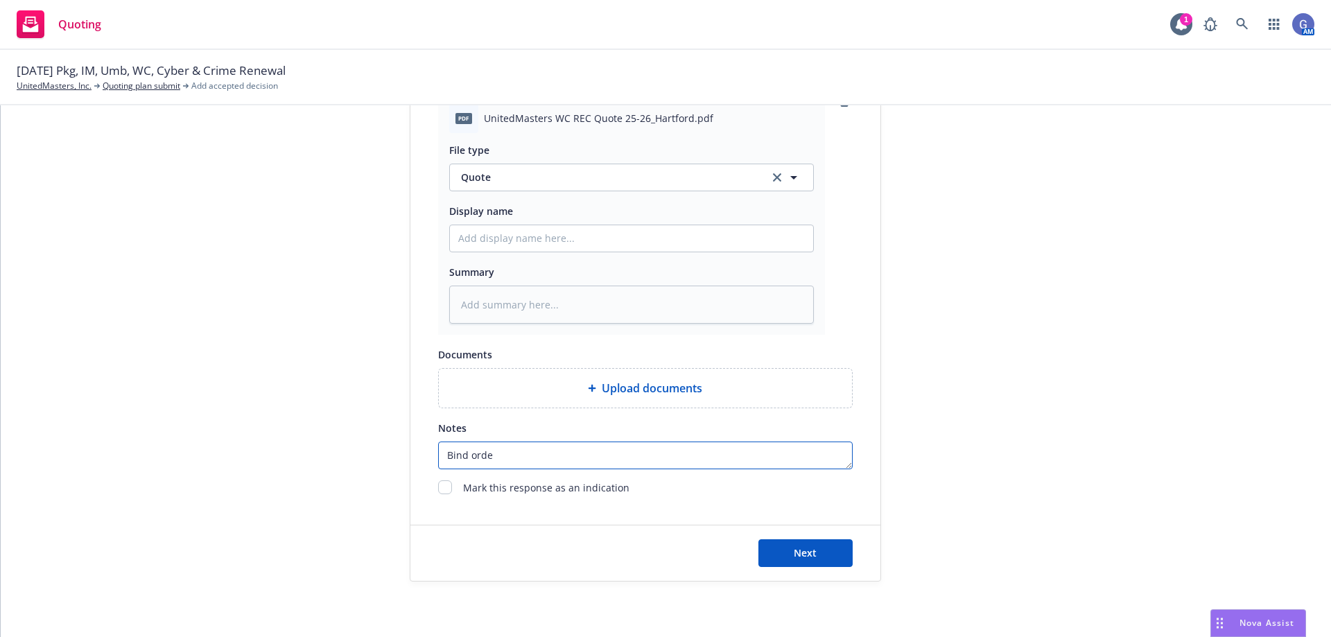
type textarea "Bind order"
type textarea "x"
type textarea "Bind order"
type textarea "x"
type textarea "Bind order c"
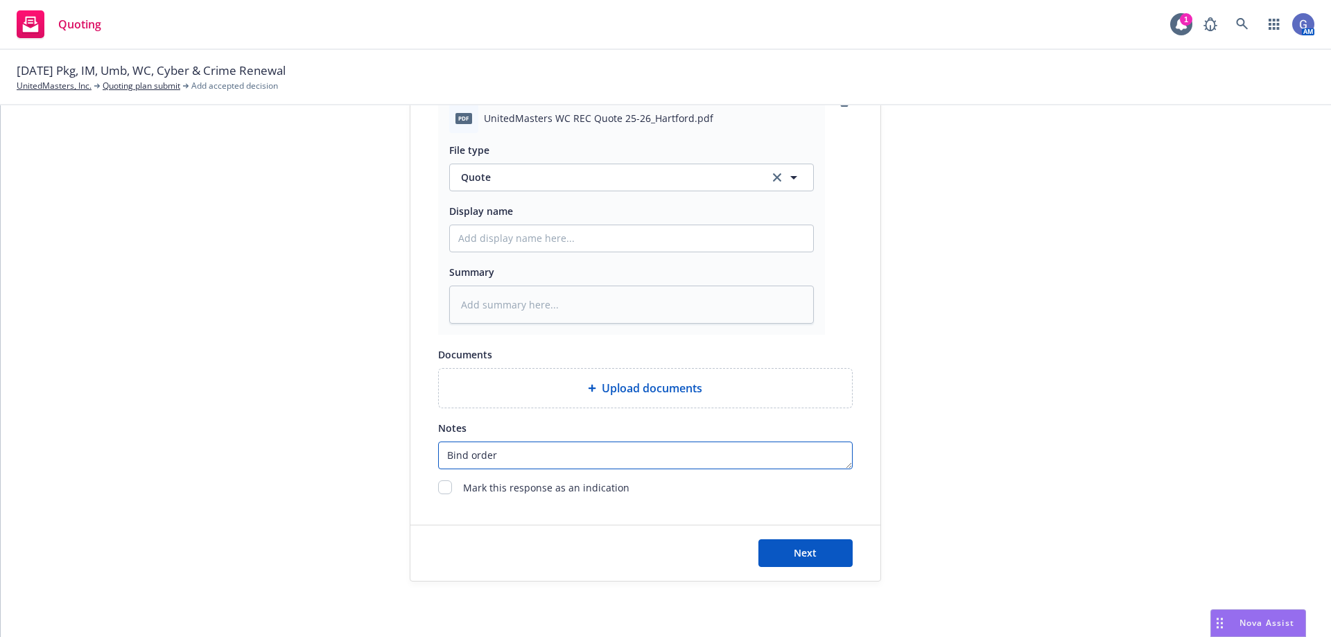
type textarea "x"
type textarea "Bind order co"
type textarea "x"
type textarea "Bind order con"
type textarea "x"
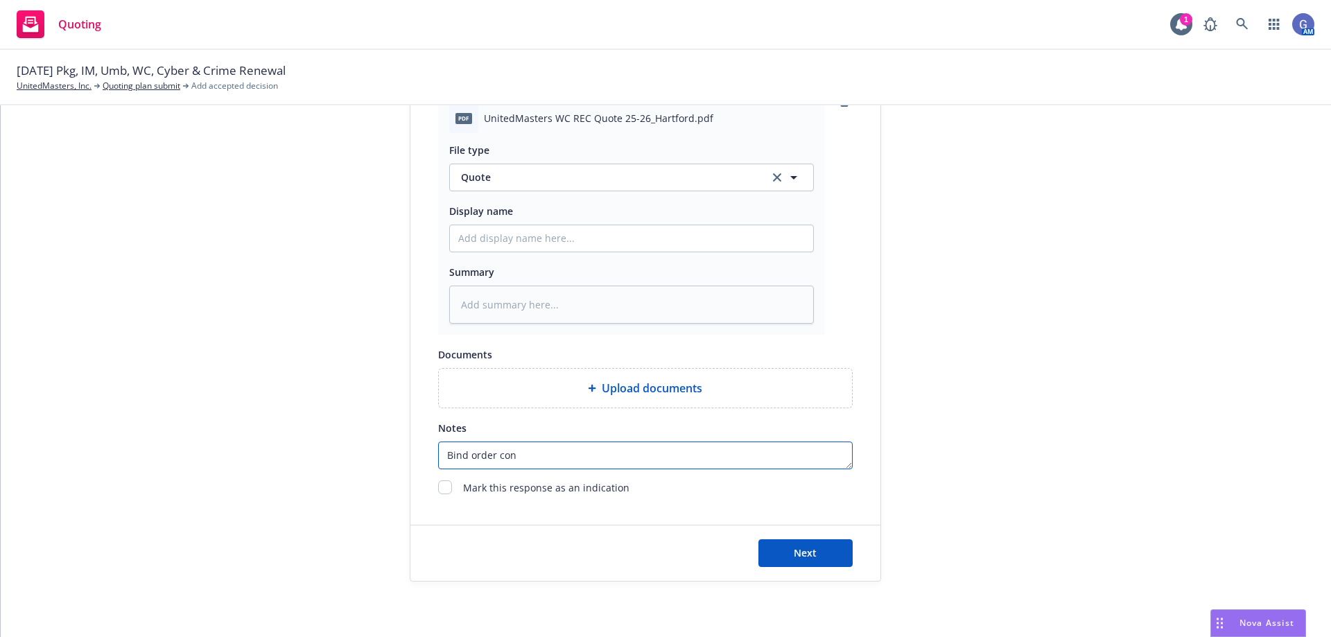
type textarea "Bind order conf"
type textarea "x"
type textarea "Bind order confi"
type textarea "x"
type textarea "Bind order confir"
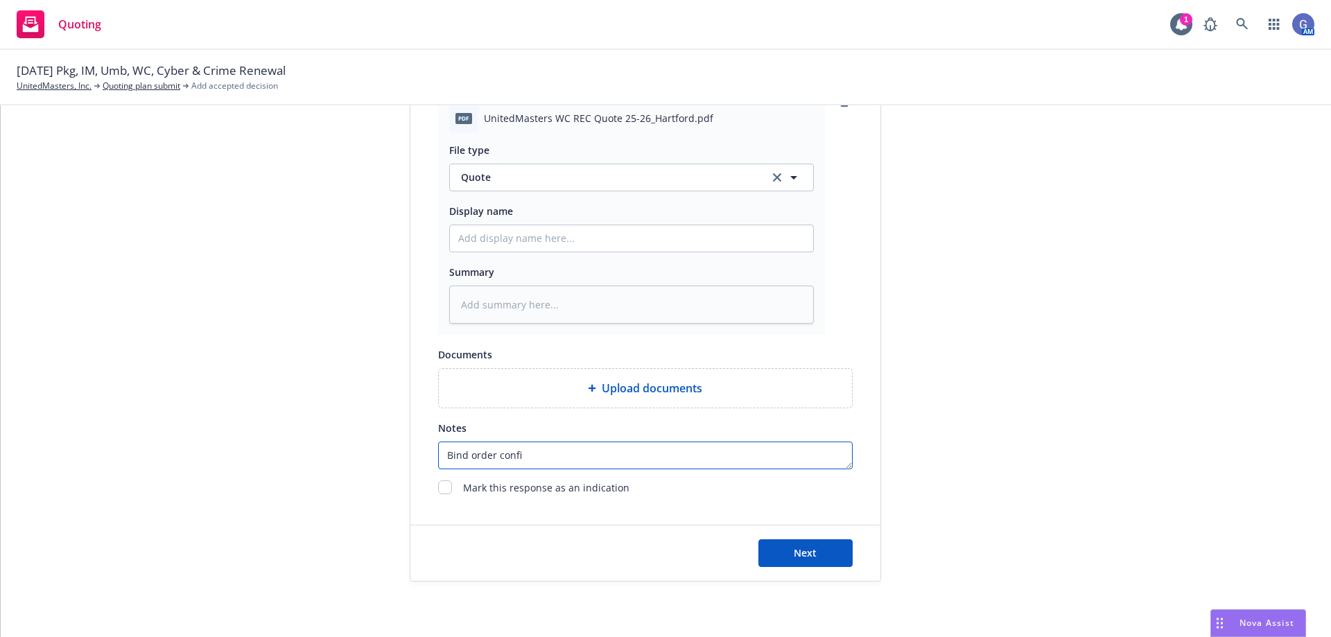
type textarea "x"
type textarea "Bind order confire"
type textarea "x"
type textarea "Bind order confir"
type textarea "x"
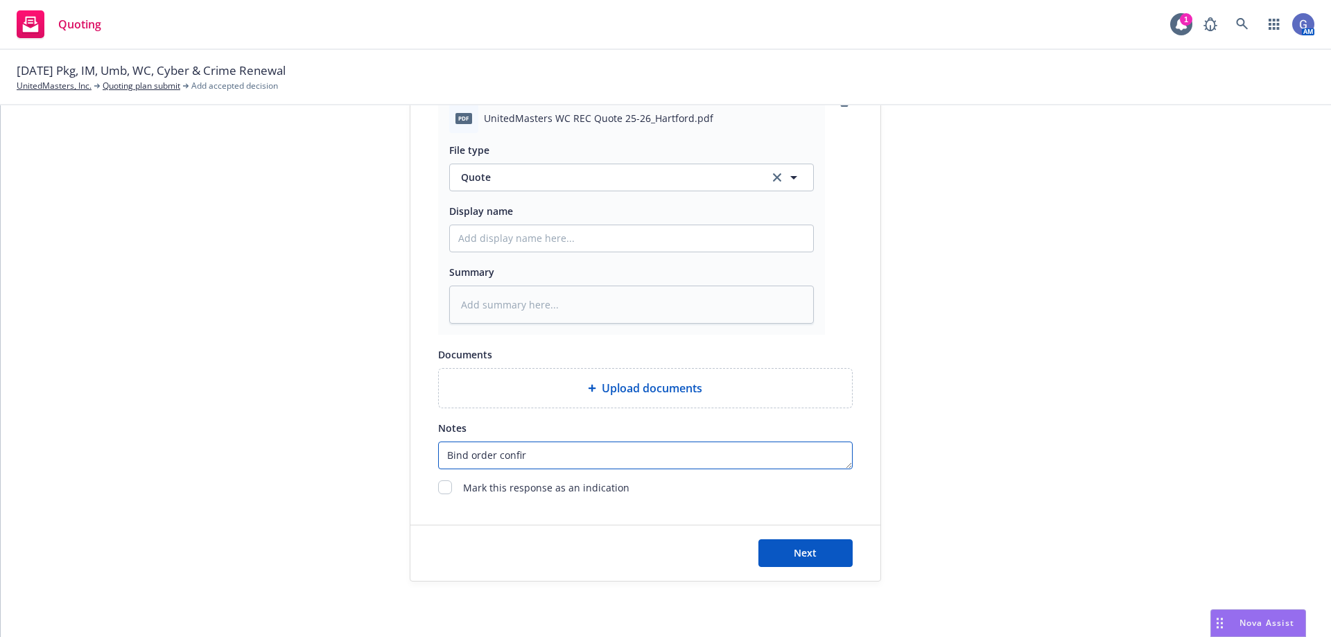
type textarea "Bind order confirm"
type textarea "x"
type textarea "Bind order confirme"
type textarea "x"
type textarea "Bind order confirmed"
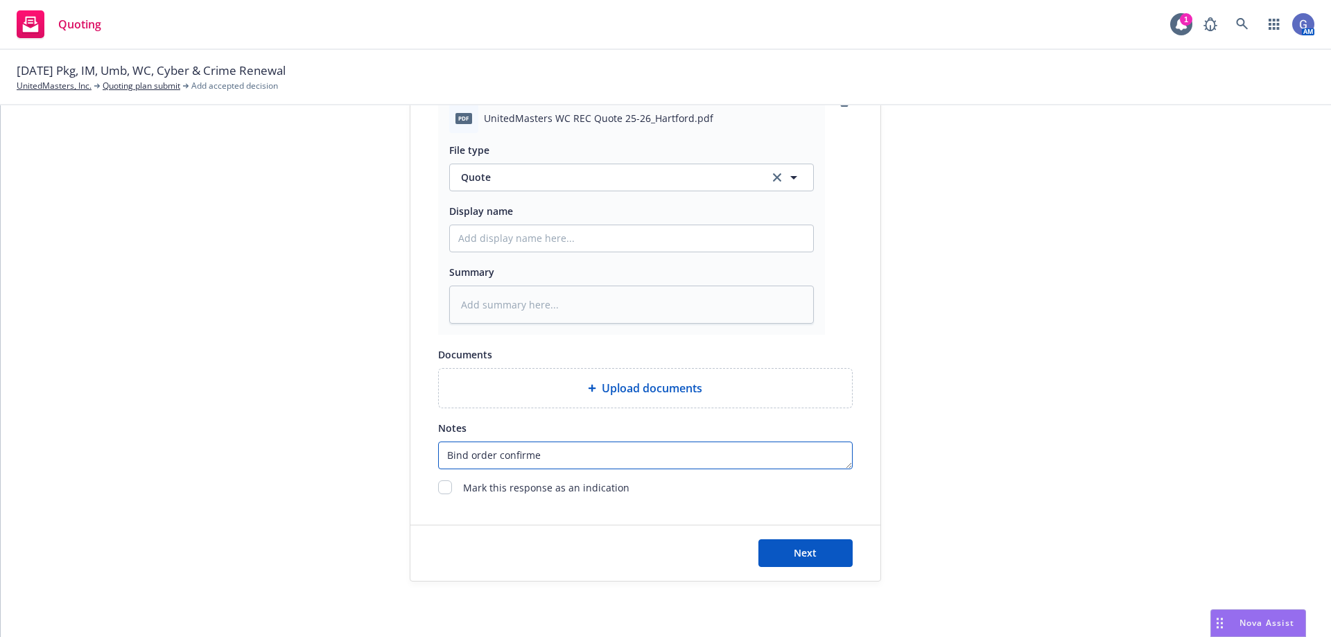
type textarea "x"
type textarea "Bind order confirmed"
type textarea "x"
type textarea "Bind order confirmed b"
type textarea "x"
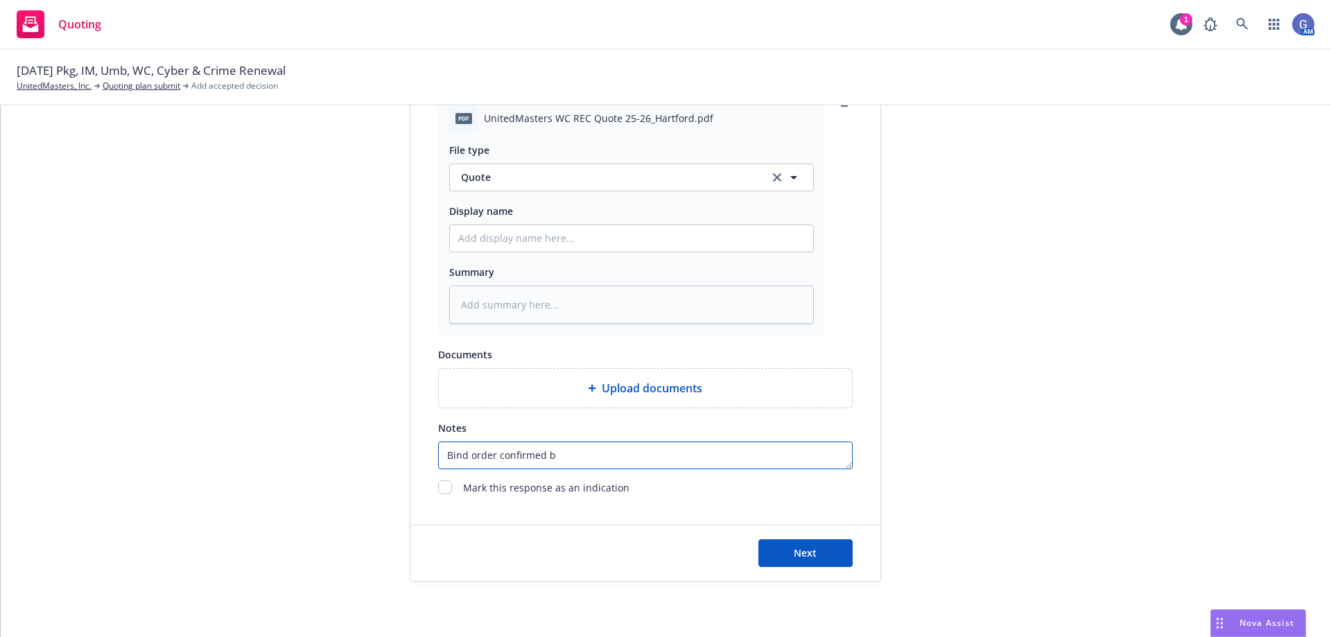
type textarea "Bind order confirmed by"
type textarea "x"
type textarea "Bind order confirmed by"
type textarea "x"
type textarea "Bind order confirmed by H"
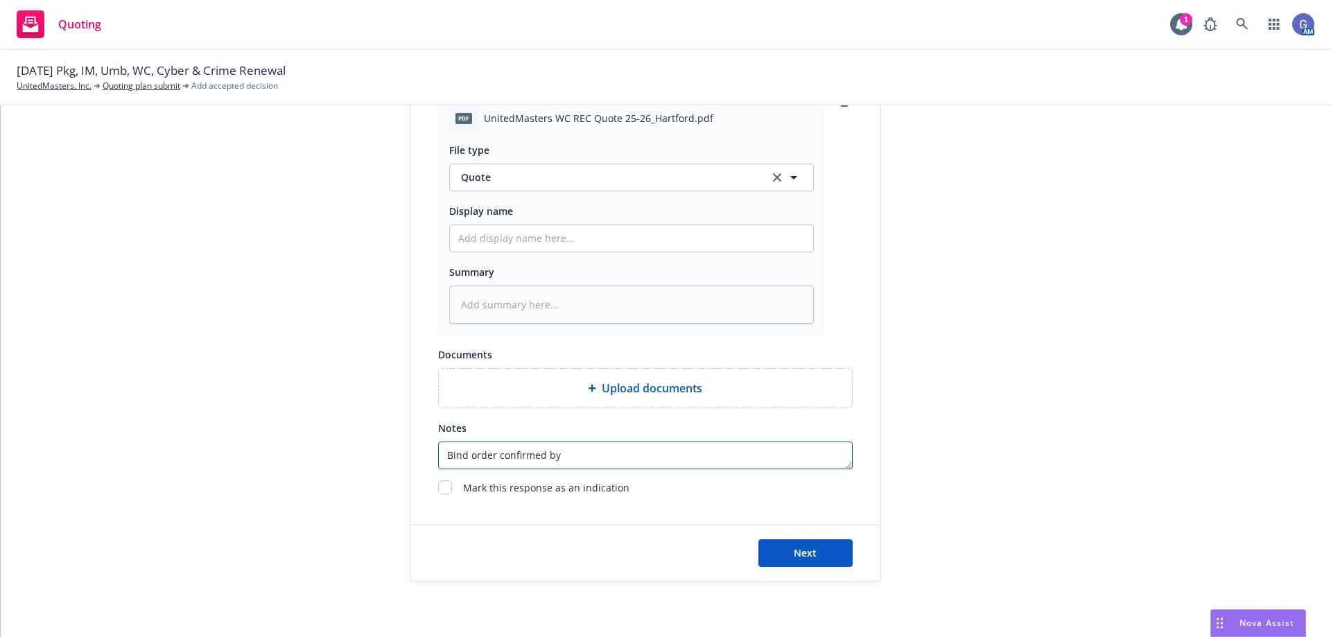
type textarea "x"
type textarea "Bind order confirmed by Ha"
type textarea "x"
type textarea "Bind order confirmed by Har"
type textarea "x"
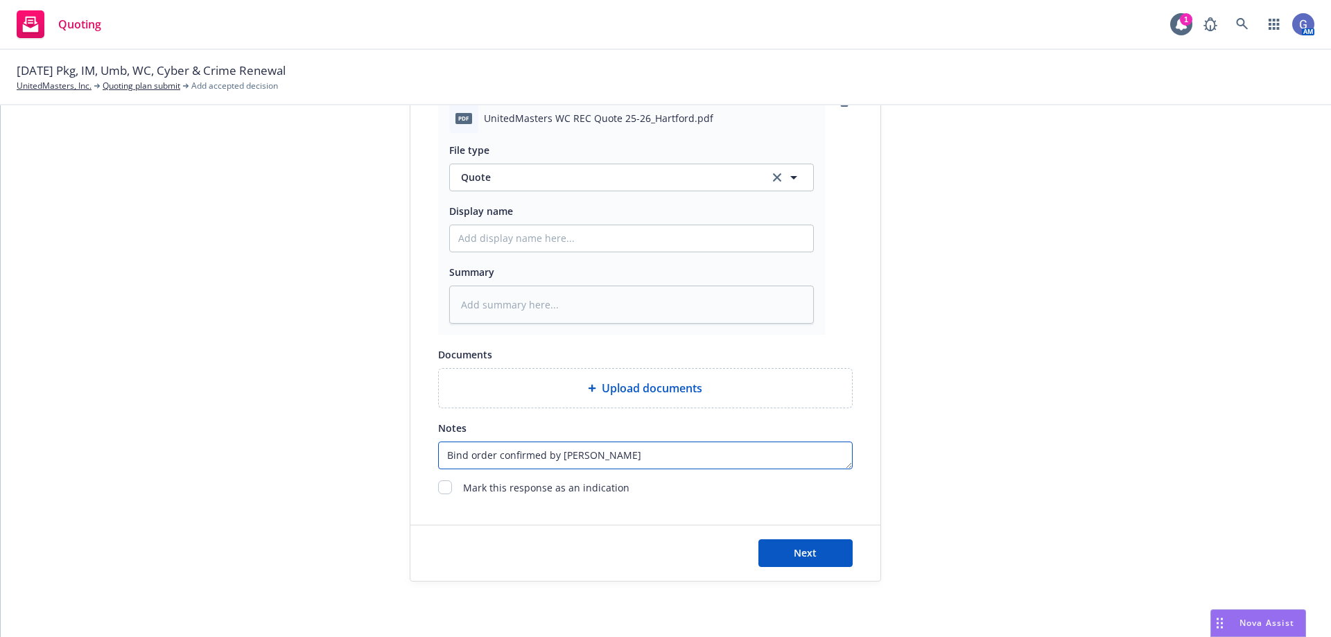
type textarea "Bind order confirmed by Hart"
type textarea "x"
type textarea "Bind order confirmed by Hartf"
type textarea "x"
type textarea "Bind order confirmed by Hartfo"
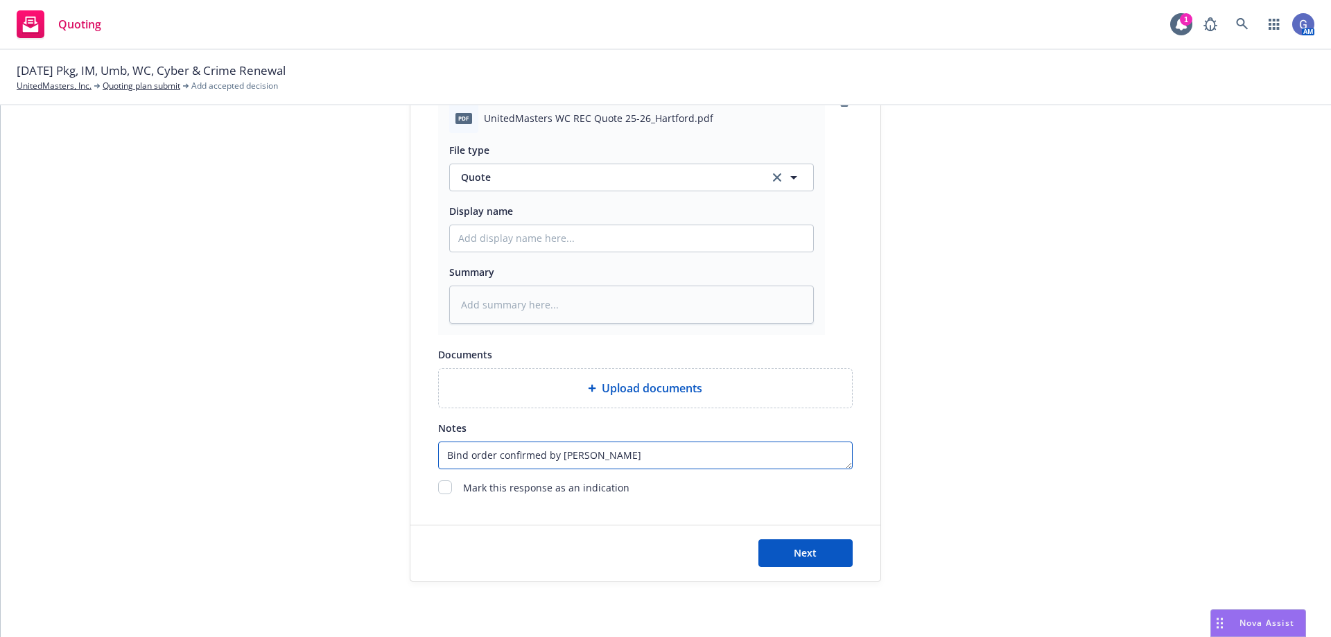
type textarea "x"
type textarea "Bind order confirmed by Hartfor"
type textarea "x"
type textarea "Bind order confirmed by Hartford"
type textarea "x"
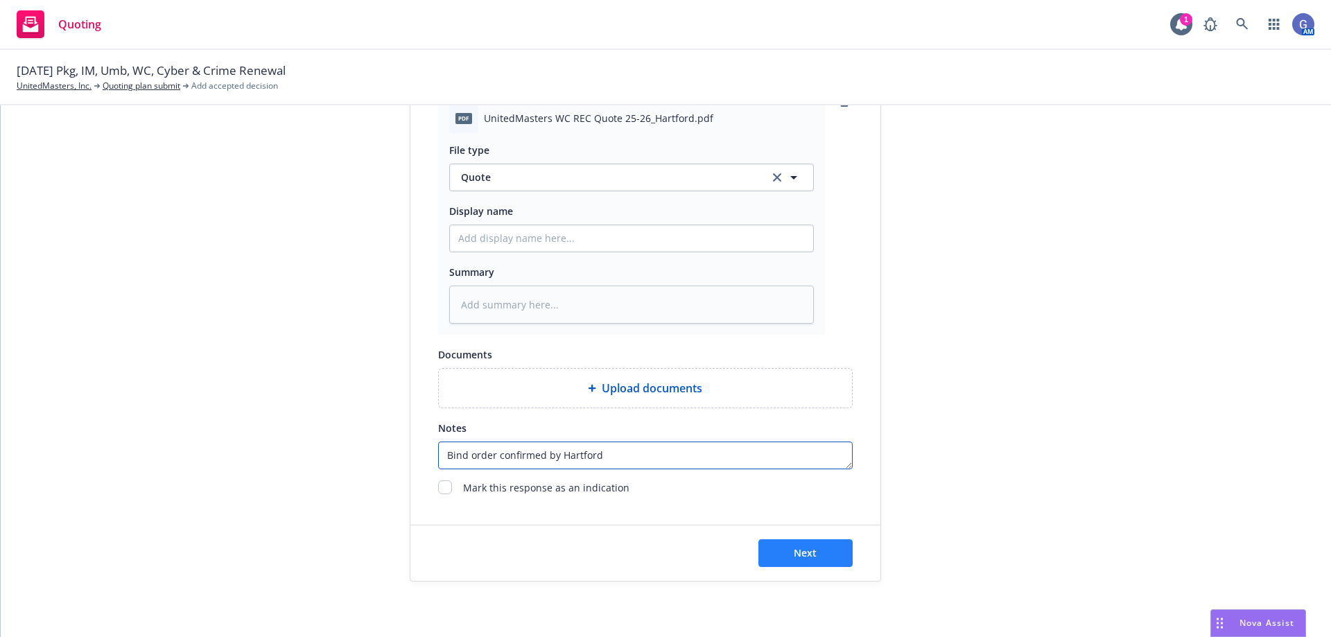
type textarea "Bind order confirmed by Hartford"
click at [802, 552] on span "Next" at bounding box center [804, 552] width 23 height 13
type textarea "x"
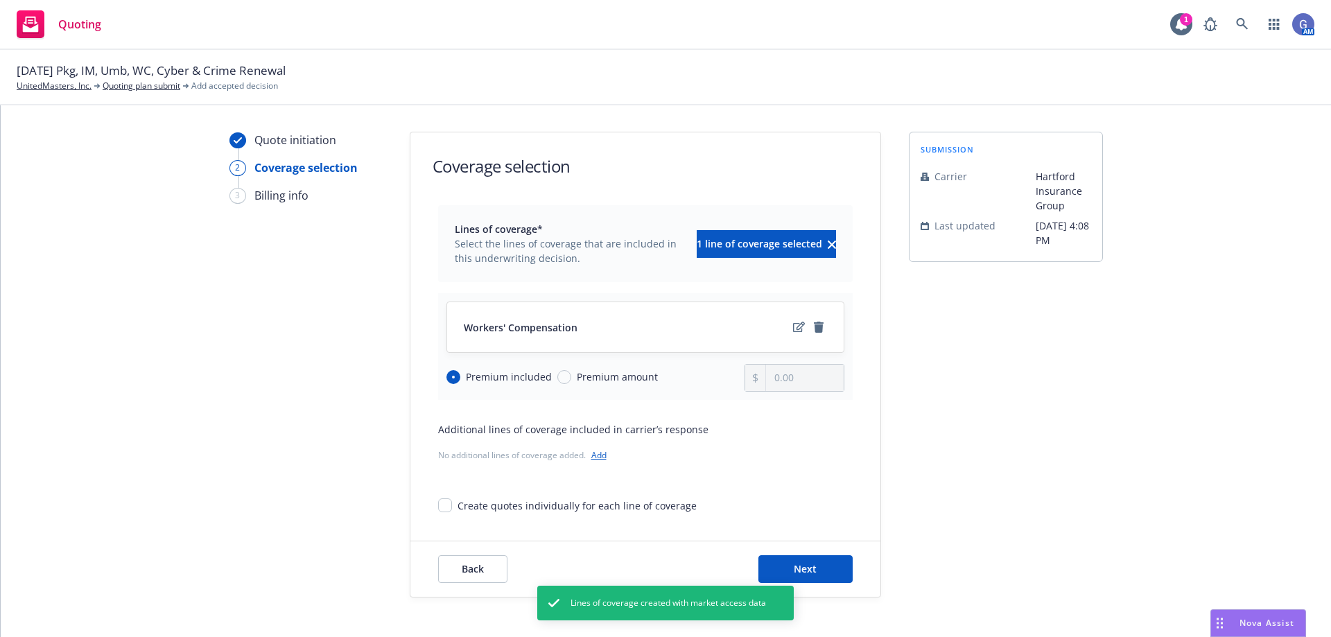
scroll to position [45, 0]
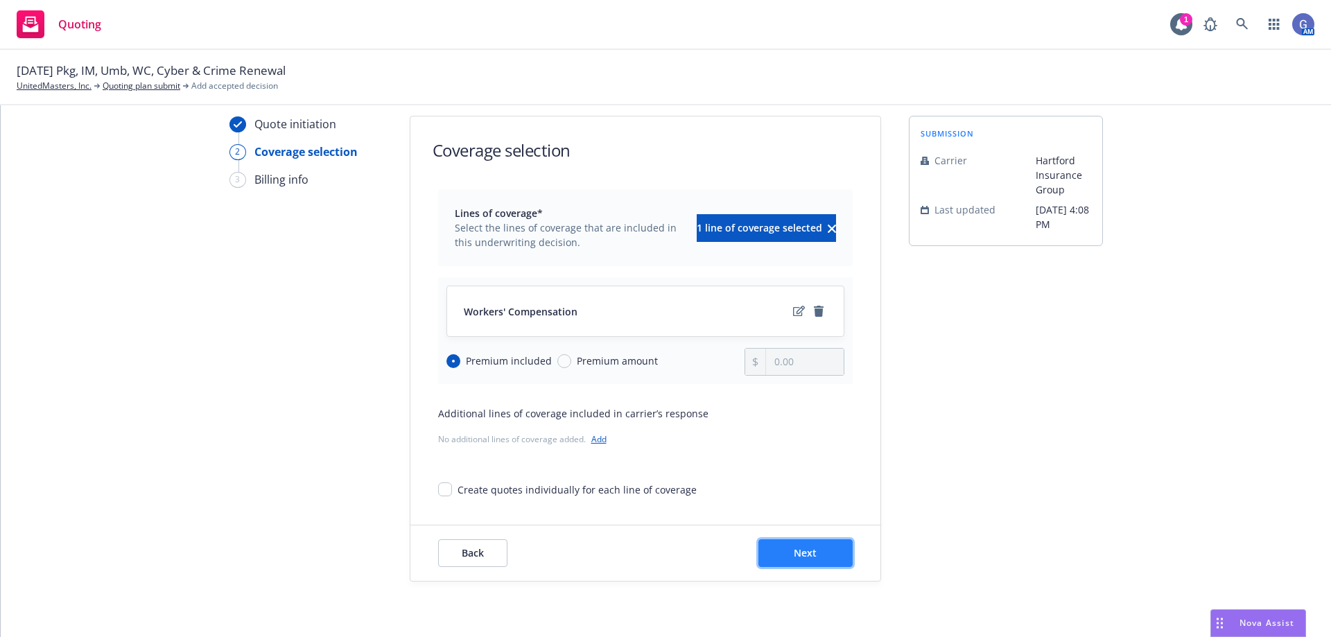
click at [805, 554] on span "Next" at bounding box center [804, 552] width 23 height 13
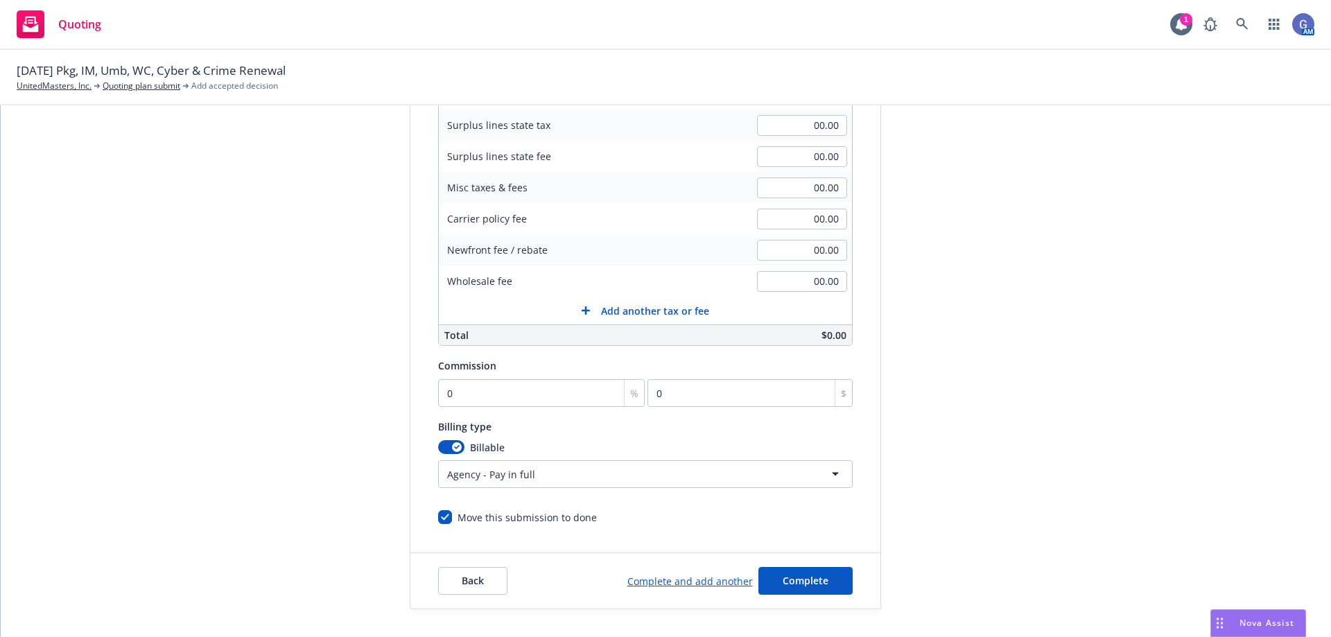
scroll to position [288, 0]
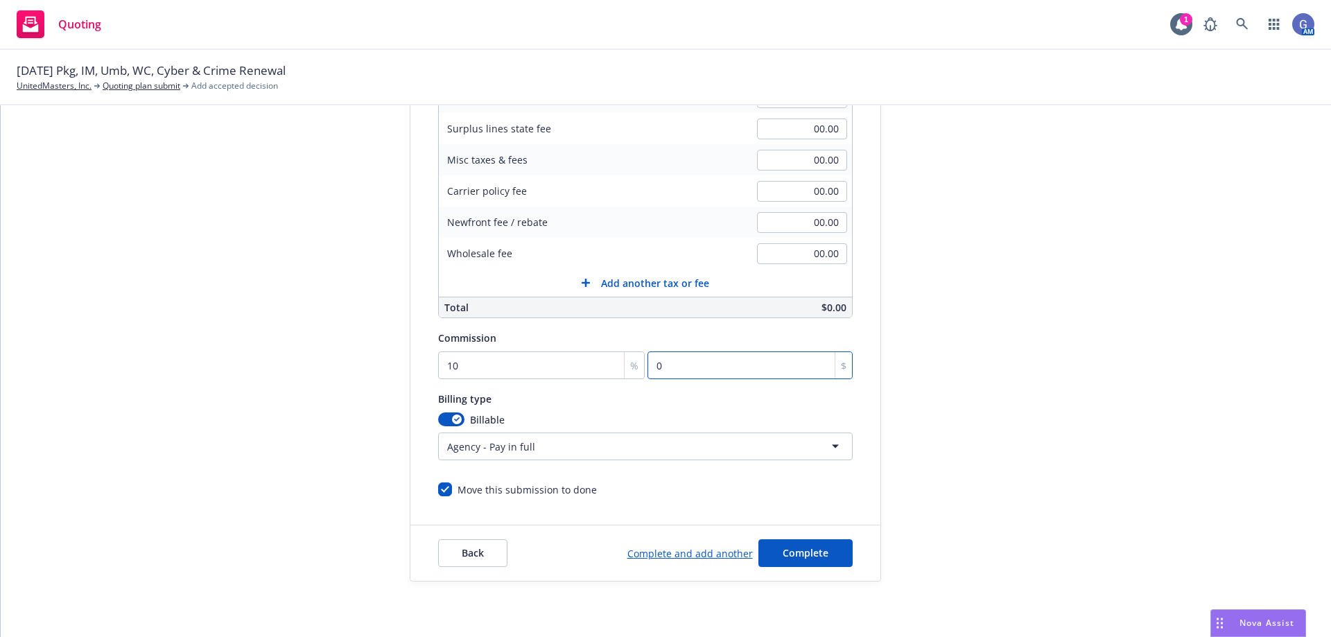
type input "0"
click at [702, 363] on input "0" at bounding box center [749, 365] width 204 height 28
click at [630, 369] on span "%" at bounding box center [634, 365] width 8 height 15
click at [624, 366] on div "%" at bounding box center [634, 365] width 20 height 26
click at [782, 557] on span "Complete" at bounding box center [805, 552] width 46 height 13
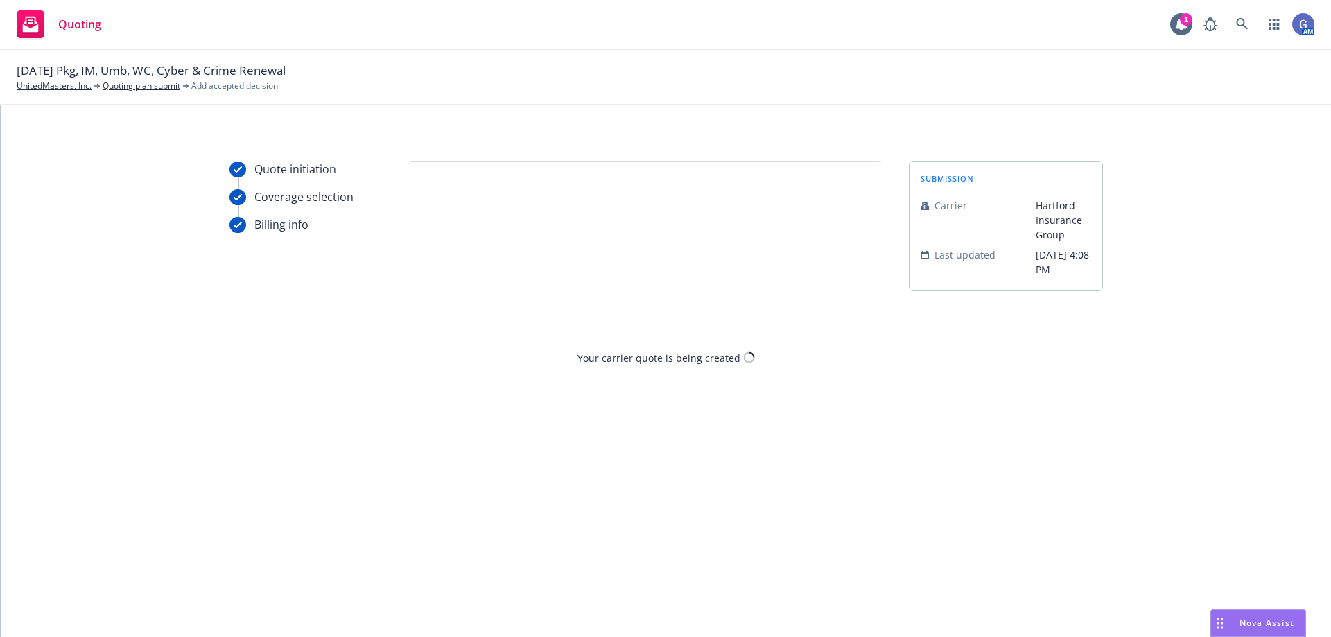
scroll to position [0, 0]
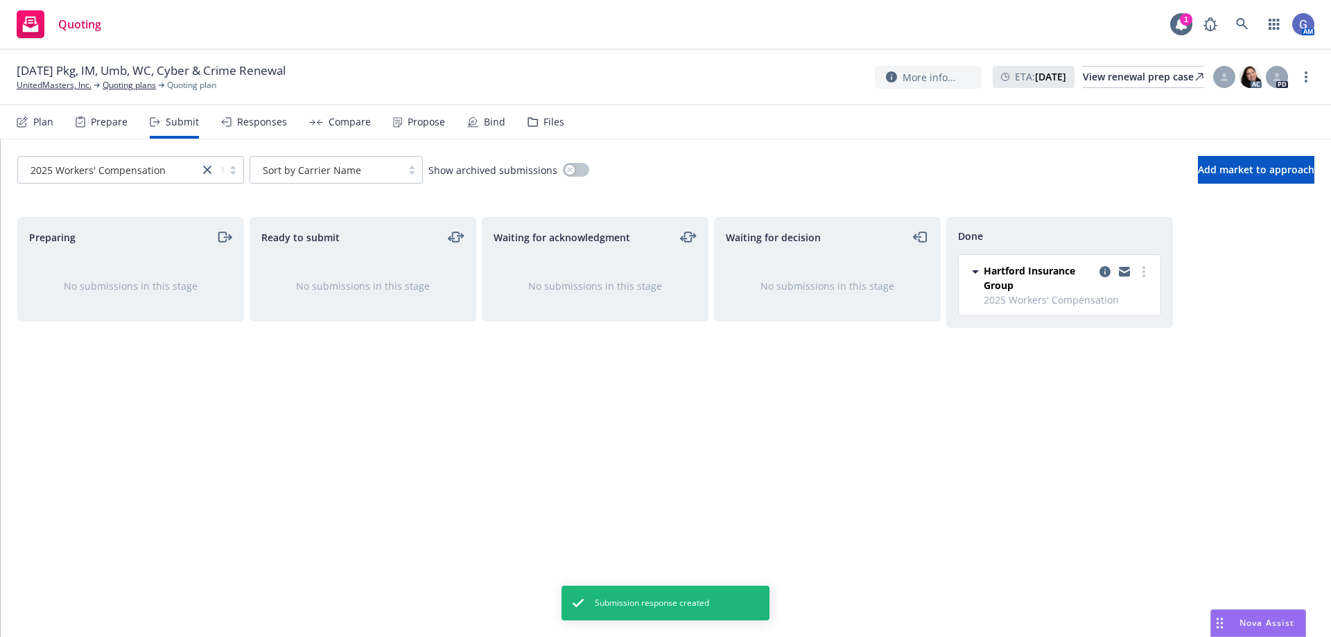
click at [268, 114] on div "Responses" at bounding box center [254, 121] width 66 height 33
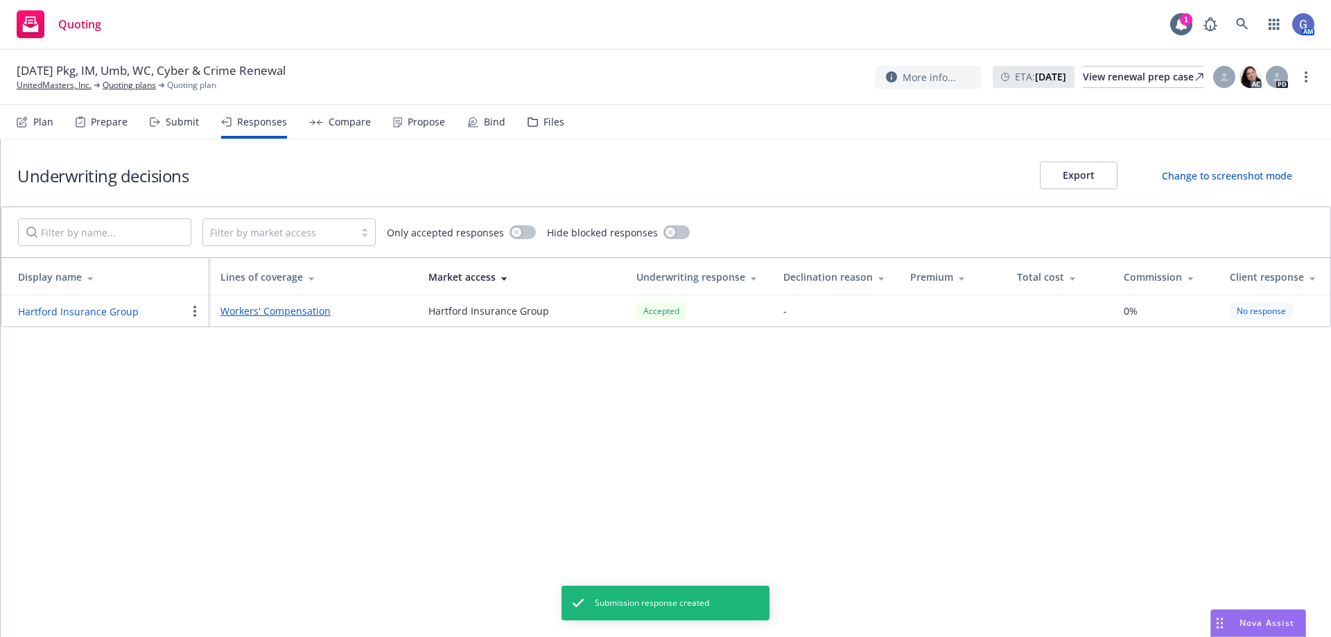
click at [349, 125] on div "Compare" at bounding box center [349, 121] width 42 height 11
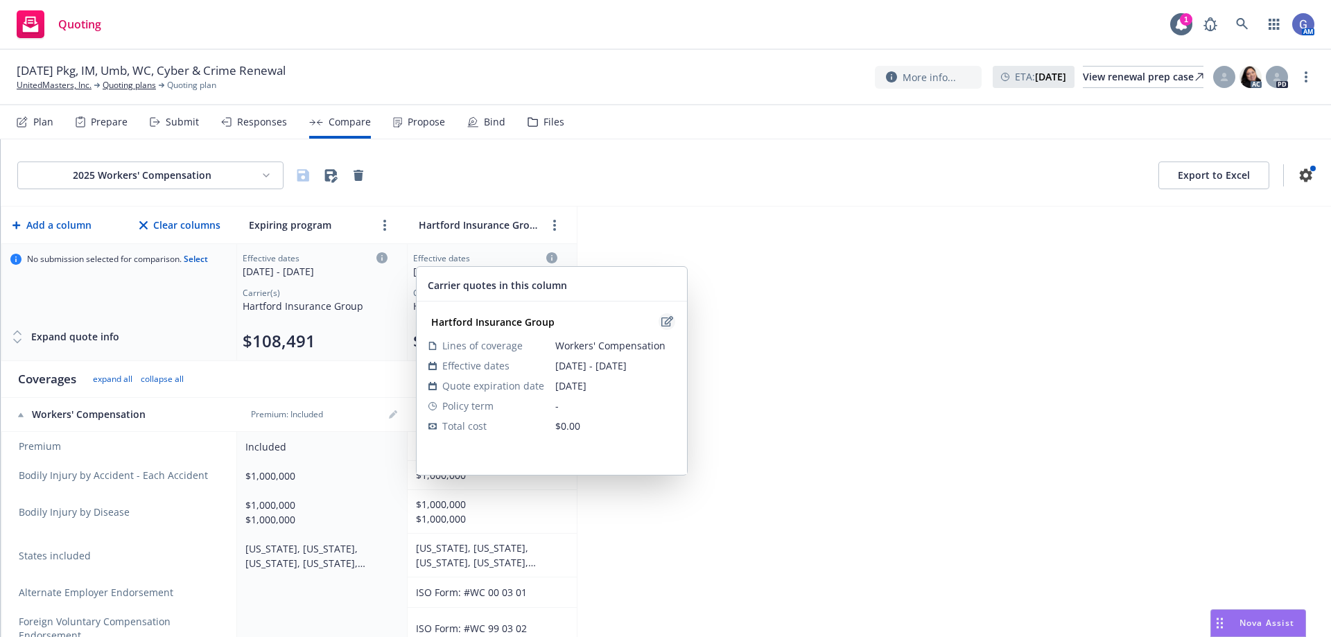
click at [661, 322] on icon "edit" at bounding box center [667, 321] width 12 height 11
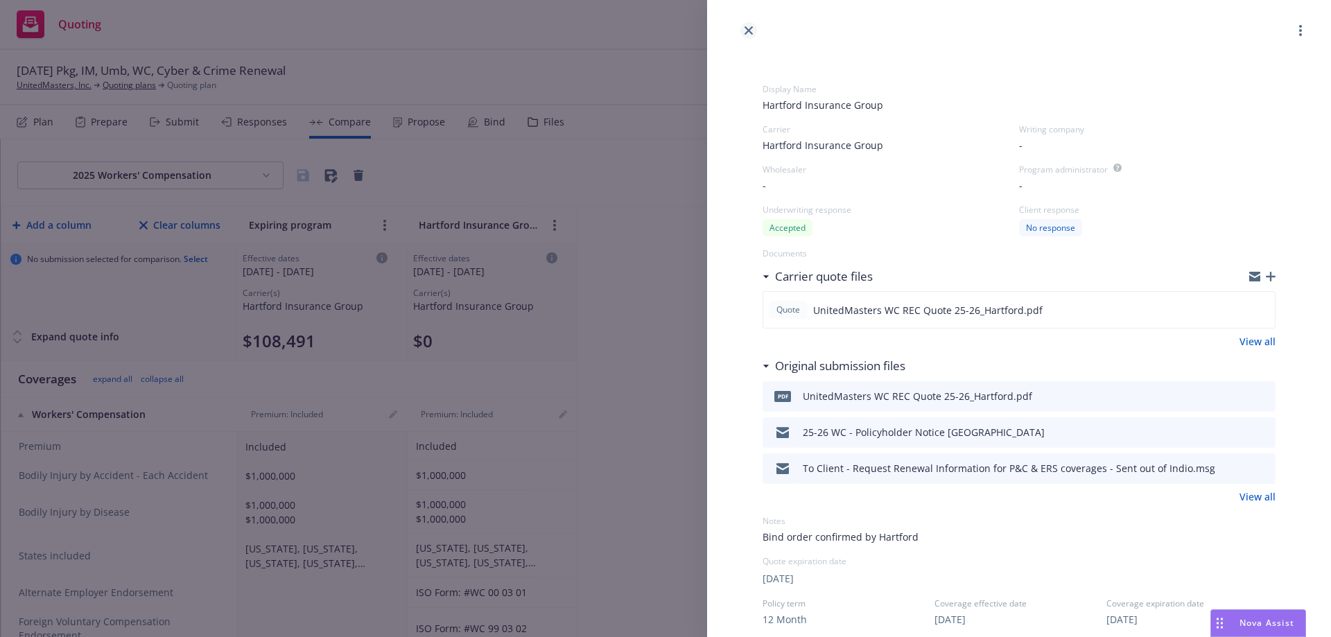
click at [750, 24] on link "close" at bounding box center [748, 30] width 17 height 17
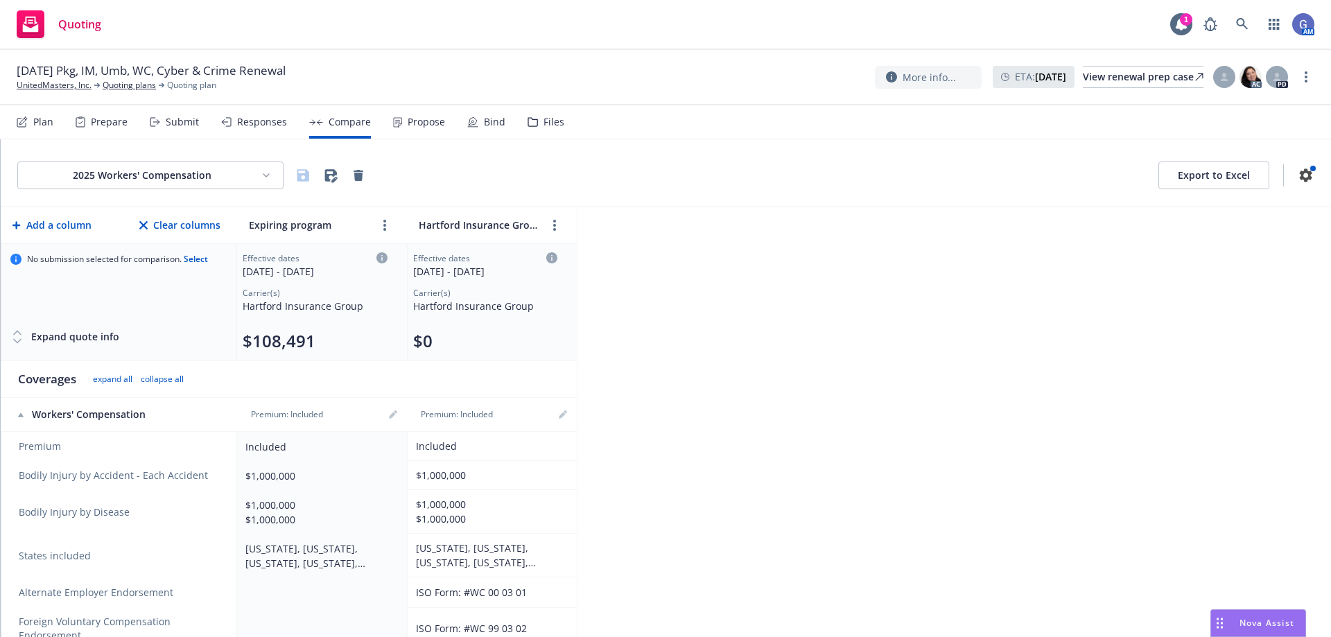
click at [19, 338] on icon at bounding box center [17, 341] width 14 height 14
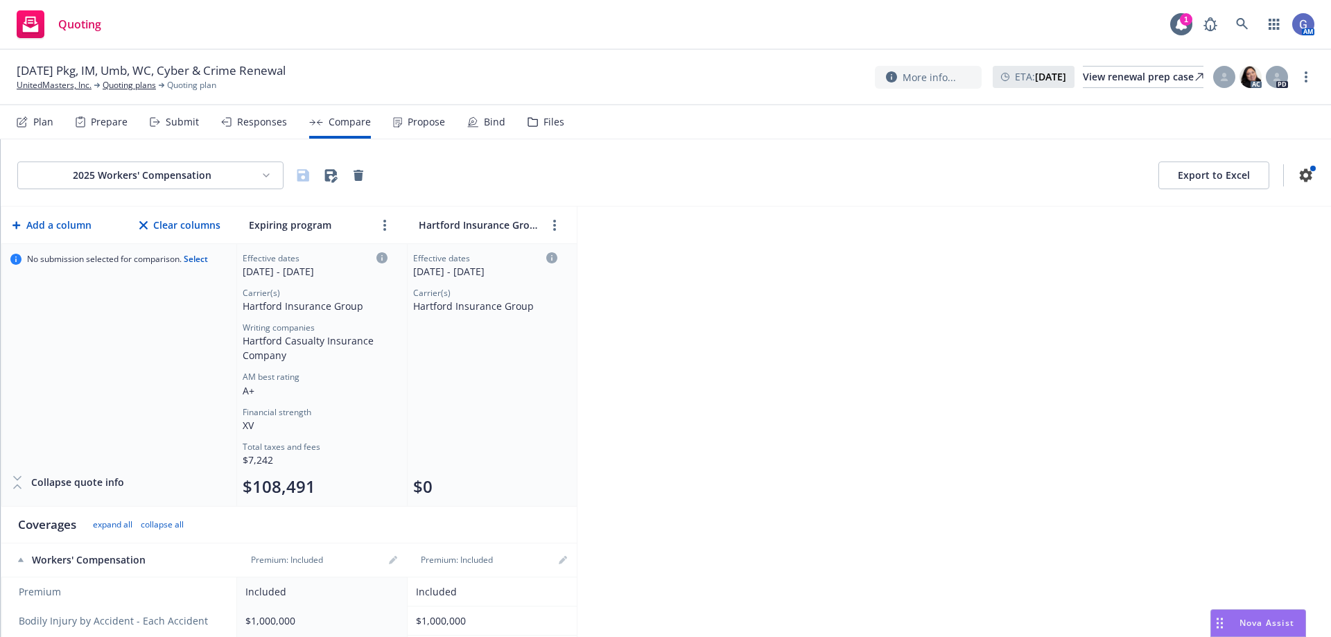
click at [432, 487] on button "$0" at bounding box center [422, 486] width 19 height 22
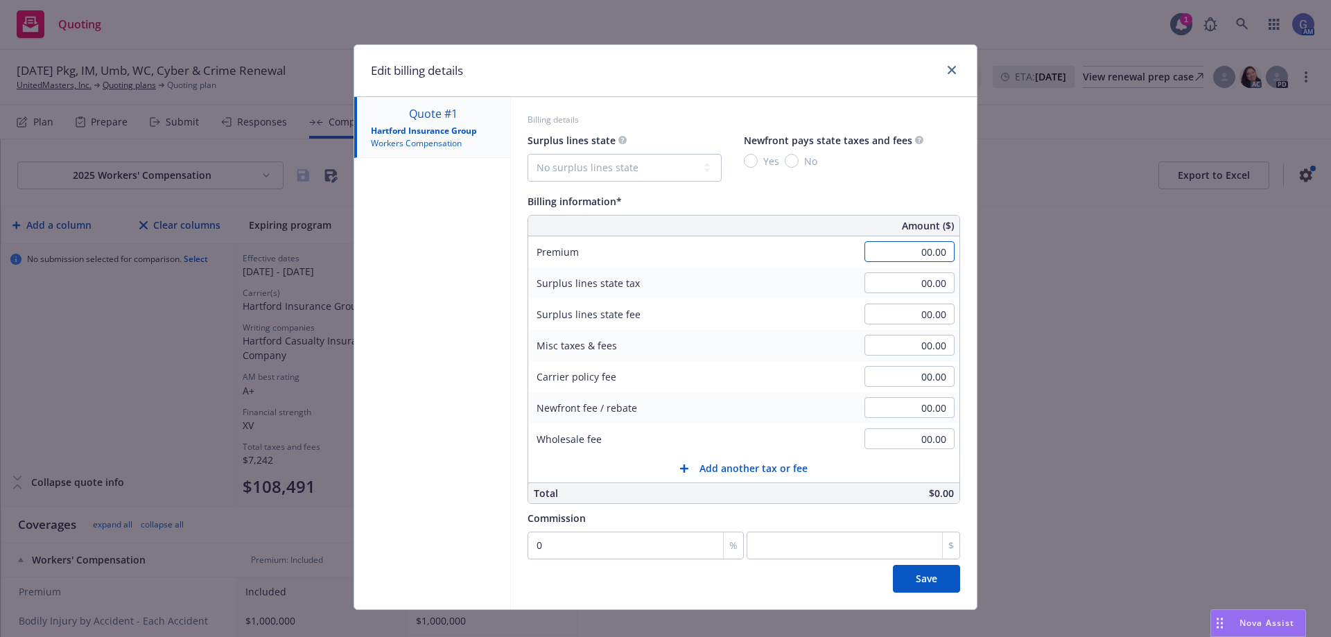
click at [909, 253] on input "00.00" at bounding box center [909, 251] width 90 height 21
type input "81,799.00"
type input "0"
click at [665, 545] on input "0" at bounding box center [635, 546] width 216 height 28
type input "1"
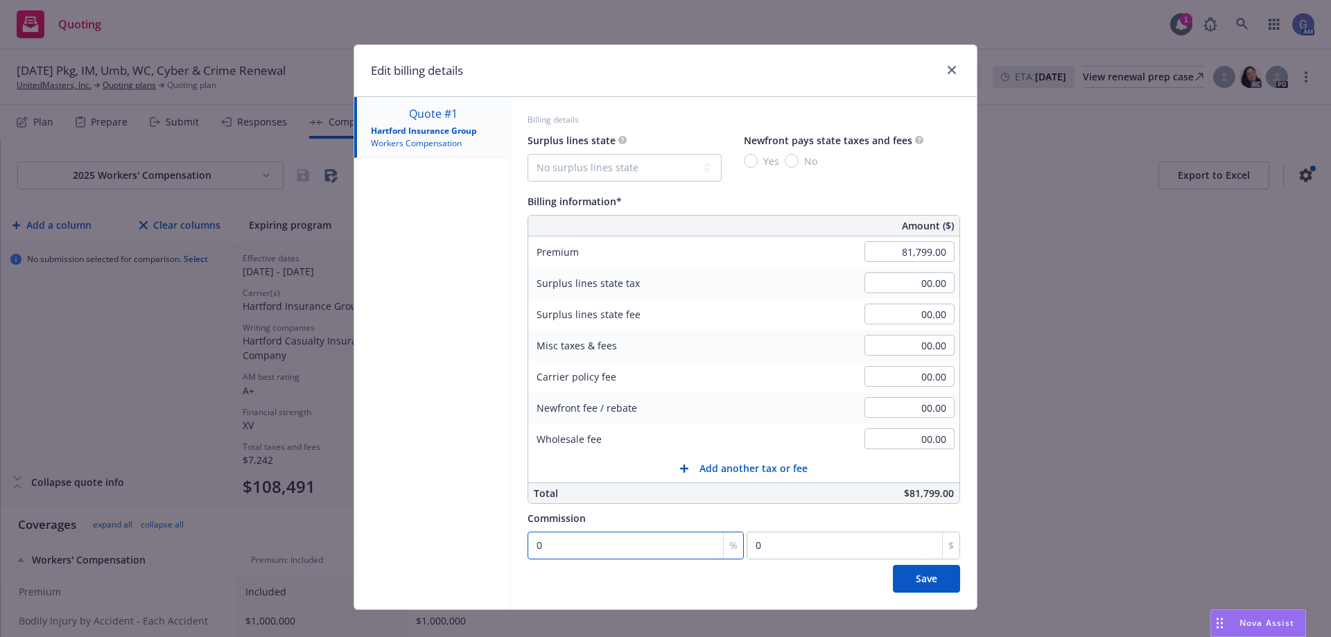
type input "817.99"
type input "10"
type input "8179.9"
type input "10"
click at [915, 584] on span "Save" at bounding box center [925, 578] width 21 height 13
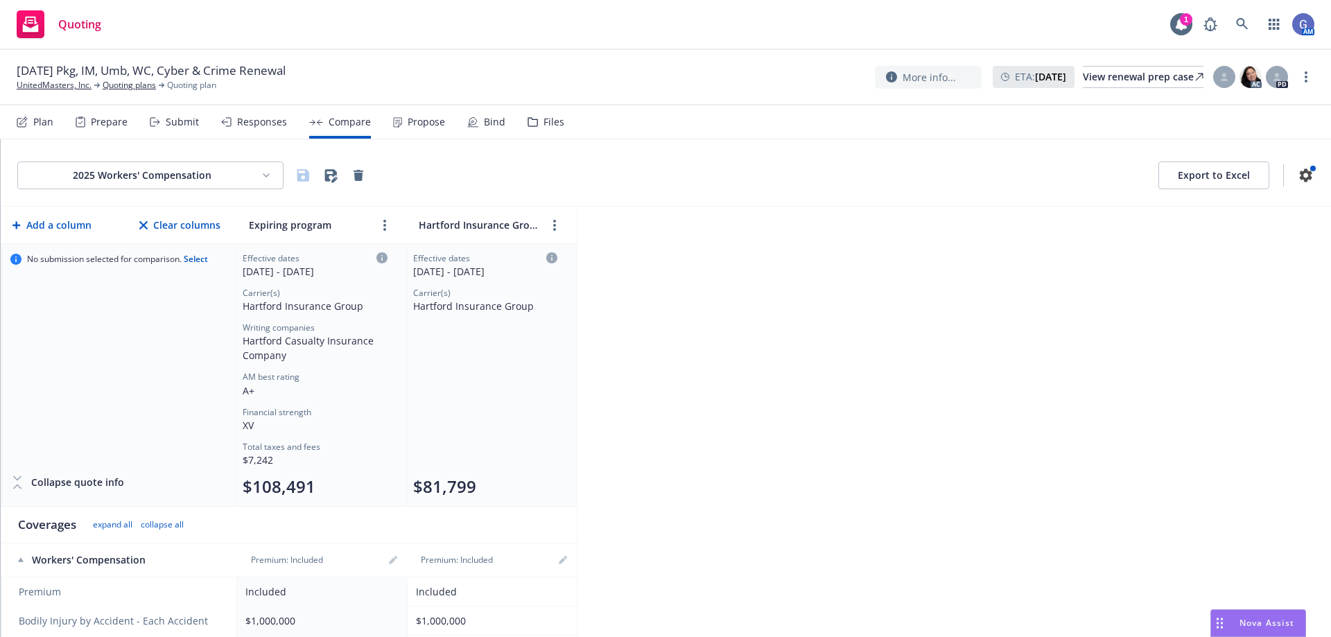
click at [471, 124] on icon at bounding box center [472, 121] width 8 height 8
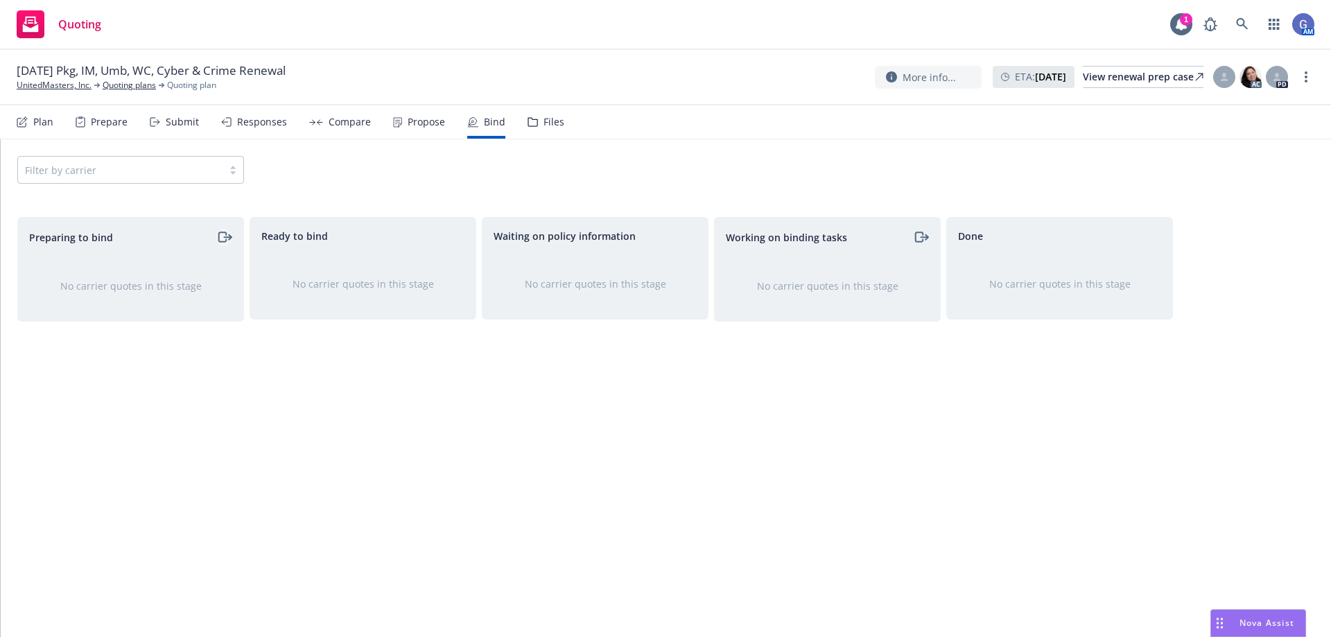
click at [227, 235] on icon "moveRight" at bounding box center [224, 237] width 16 height 17
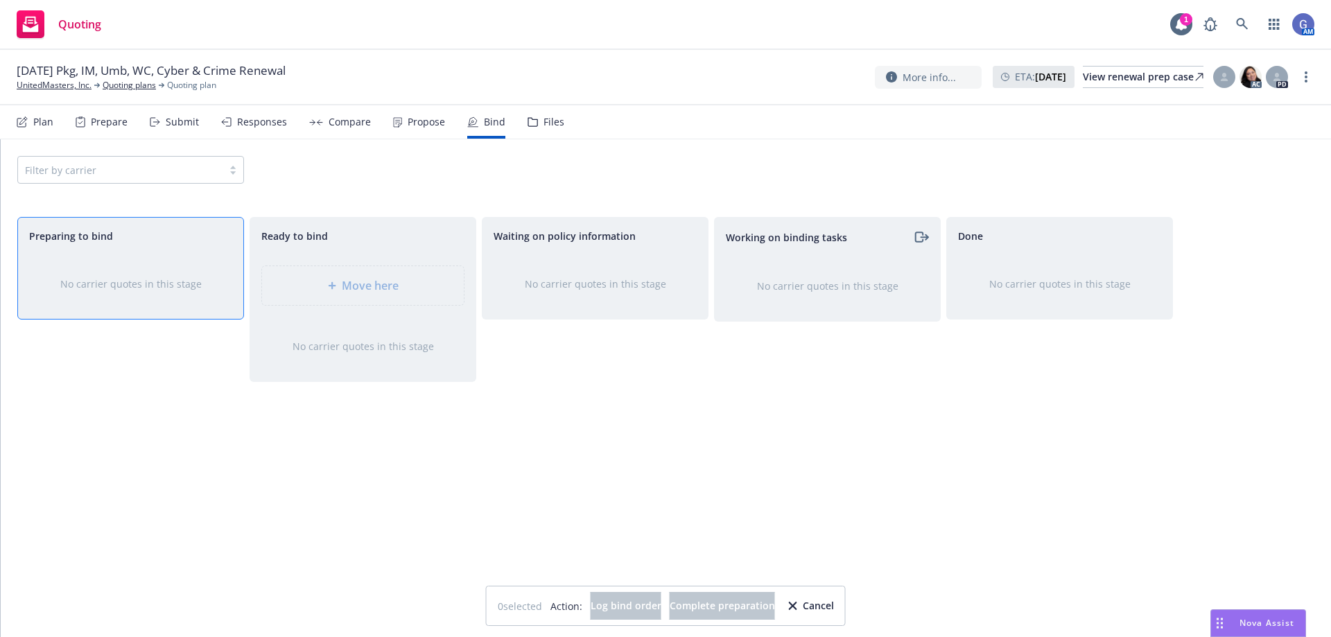
click at [396, 121] on icon at bounding box center [397, 122] width 9 height 10
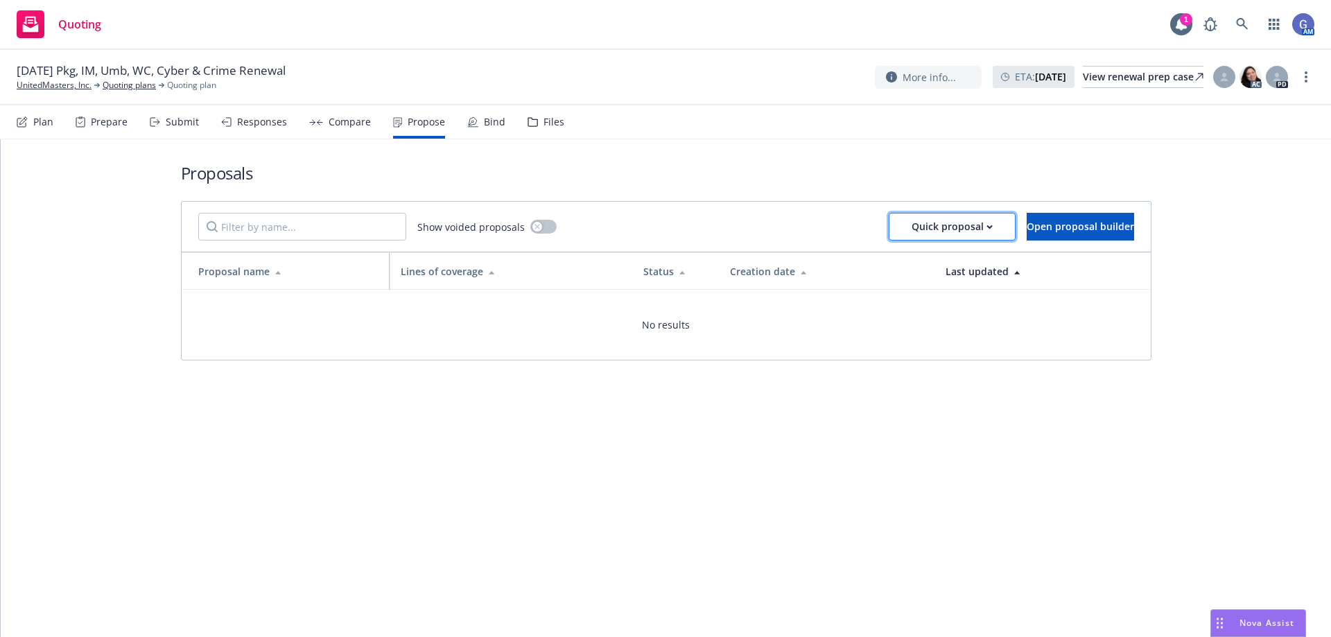
click at [919, 227] on div "Quick proposal" at bounding box center [951, 226] width 81 height 26
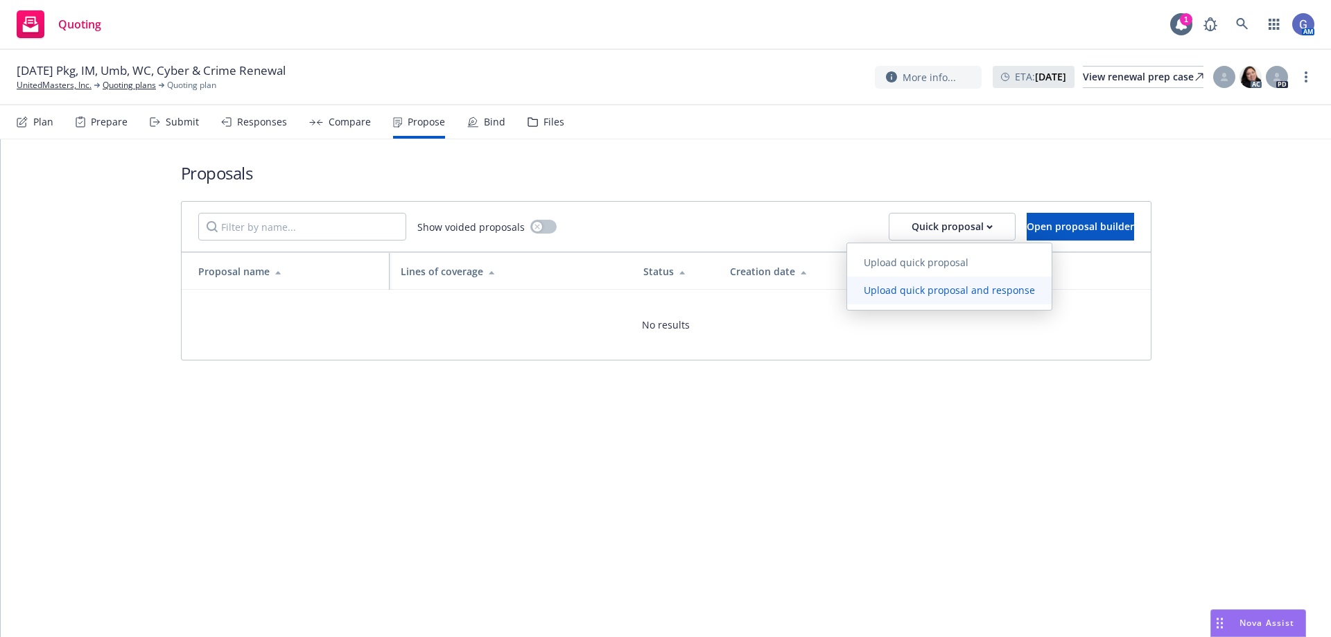
click at [934, 295] on span "Upload quick proposal and response" at bounding box center [949, 289] width 204 height 13
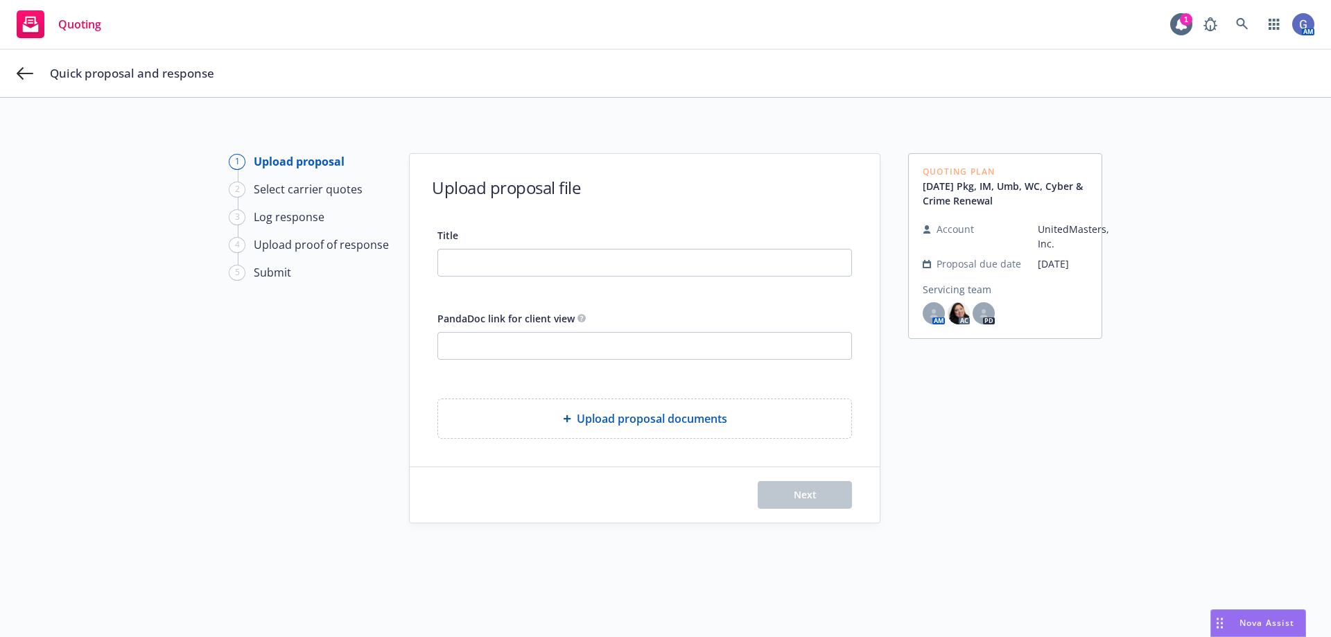
click at [522, 277] on div "Title PandaDoc link for client view Upload proposal documents" at bounding box center [644, 333] width 414 height 212
click at [507, 263] on input "Title" at bounding box center [644, 262] width 413 height 26
type input "Bind with Hartford - Incumbent"
click at [784, 491] on button "Next" at bounding box center [804, 495] width 94 height 28
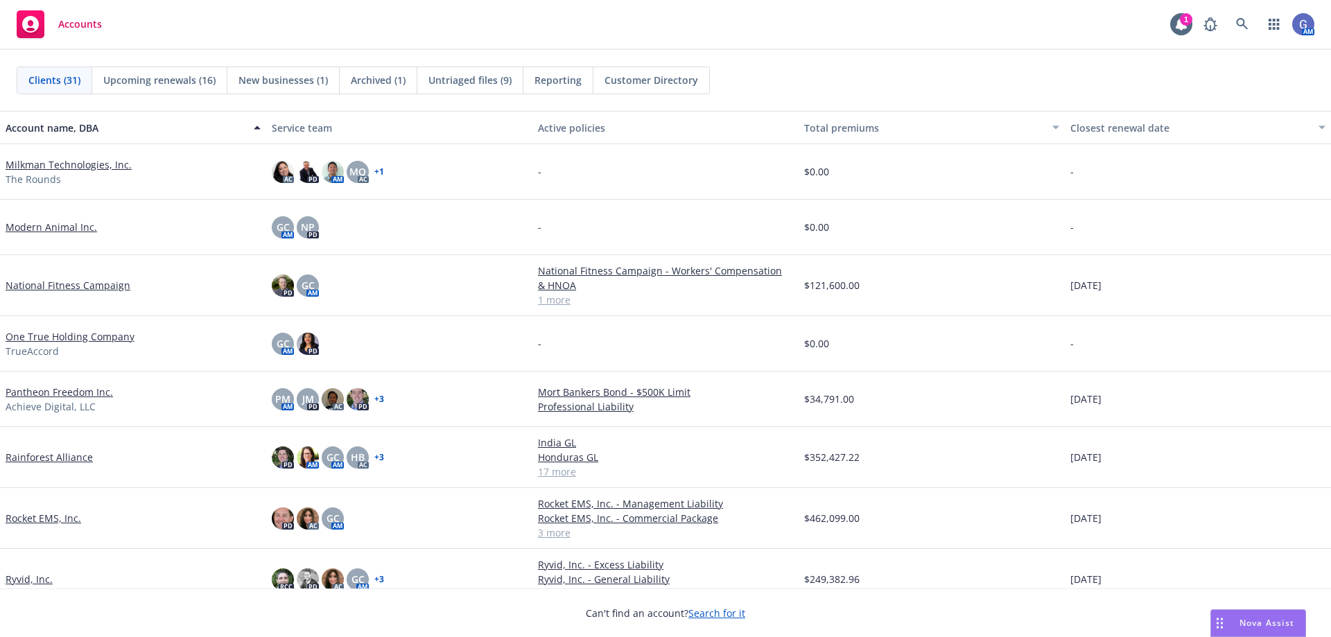
scroll to position [762, 0]
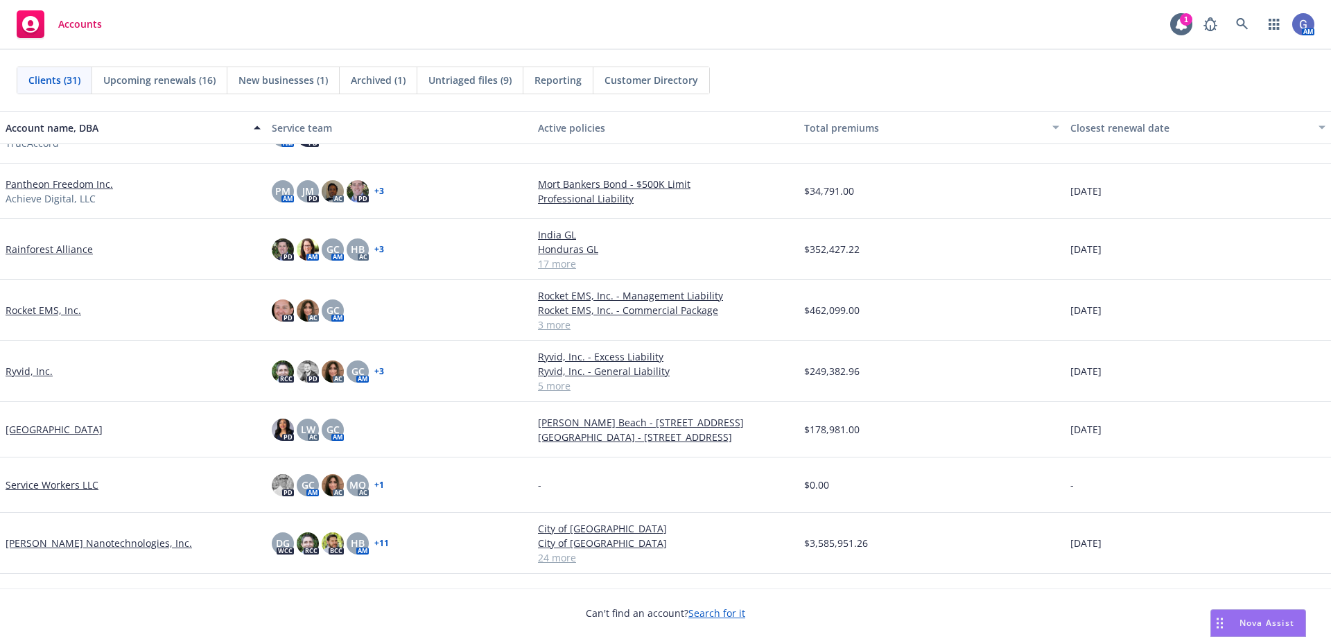
click at [42, 245] on link "Rainforest Alliance" at bounding box center [49, 249] width 87 height 15
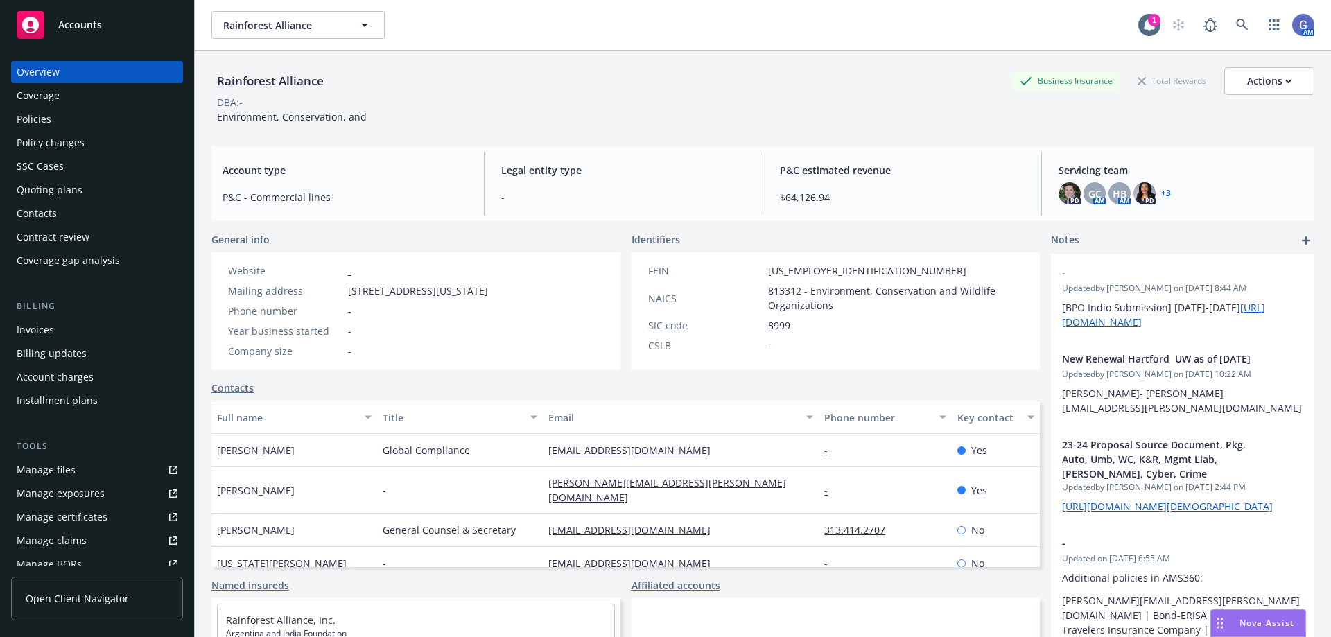
click at [28, 119] on div "Policies" at bounding box center [34, 119] width 35 height 22
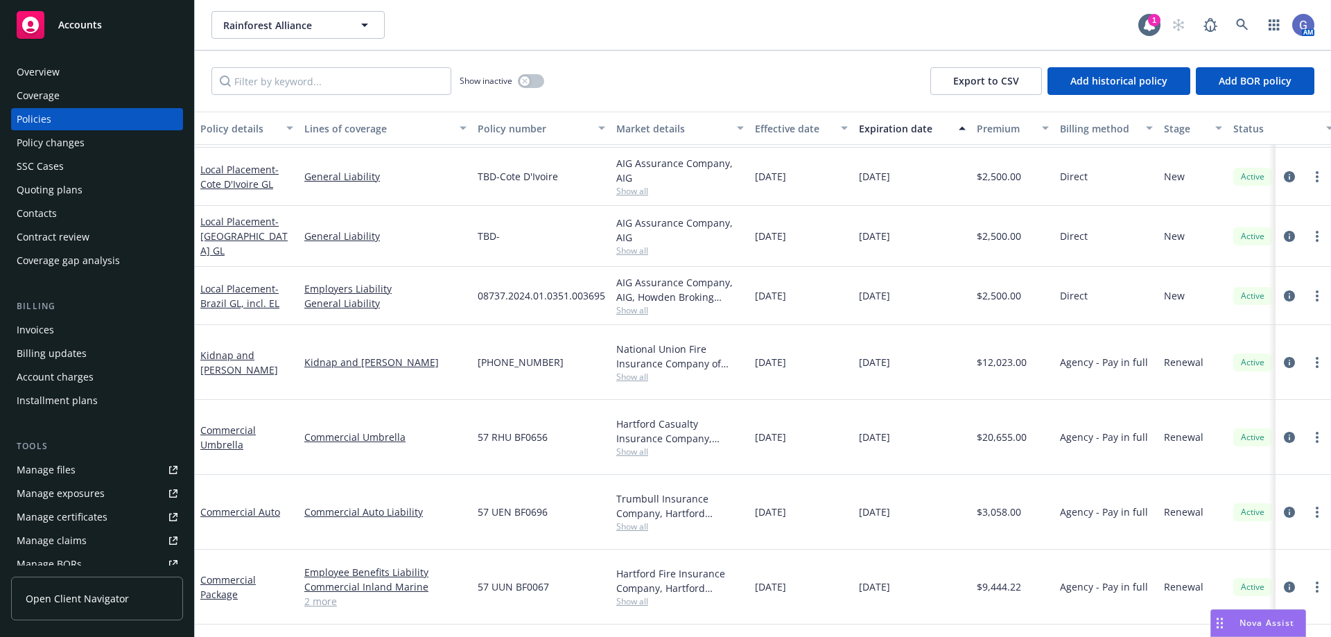
scroll to position [347, 0]
